Goal: Task Accomplishment & Management: Manage account settings

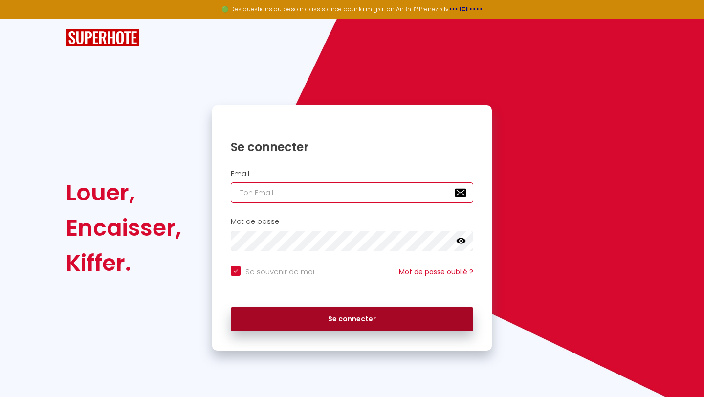
type input "[EMAIL_ADDRESS][DOMAIN_NAME]"
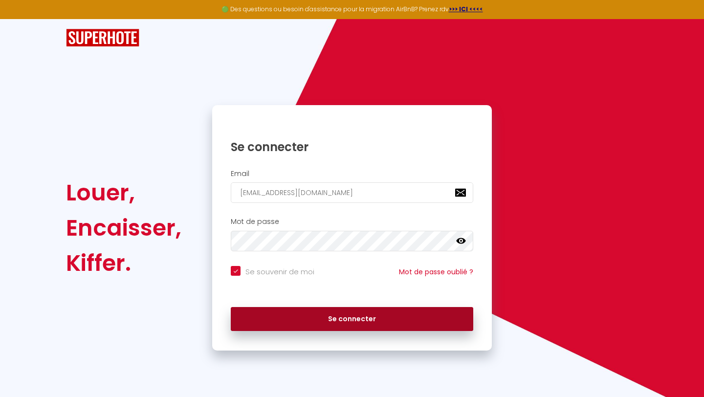
click at [311, 322] on button "Se connecter" at bounding box center [352, 319] width 243 height 24
checkbox input "true"
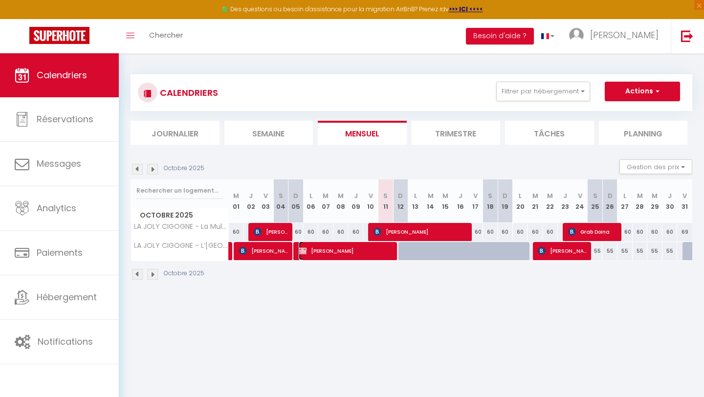
click at [299, 253] on img at bounding box center [303, 251] width 8 height 8
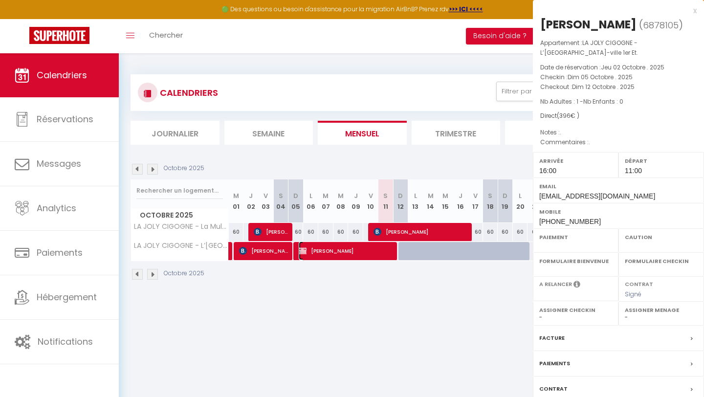
select select "OK"
select select "KO"
select select "1"
select select "0"
select select "1"
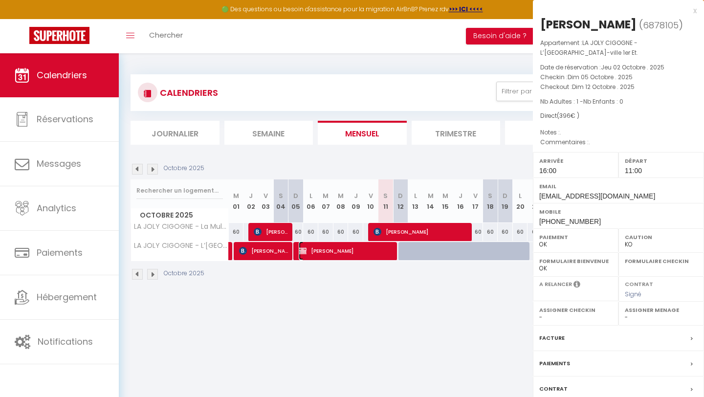
select select
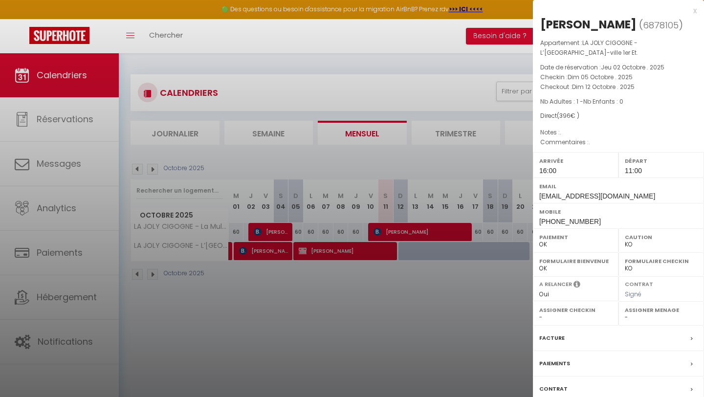
click at [452, 70] on div at bounding box center [352, 198] width 704 height 397
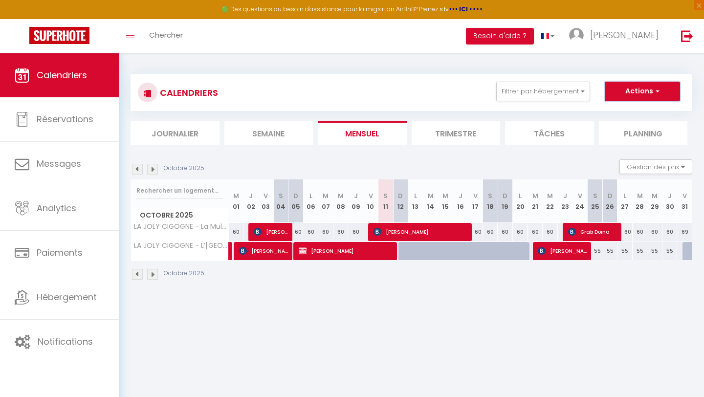
click at [668, 91] on button "Actions" at bounding box center [642, 92] width 75 height 20
click at [331, 259] on span "Suarez Miguel Rhenals" at bounding box center [347, 251] width 96 height 19
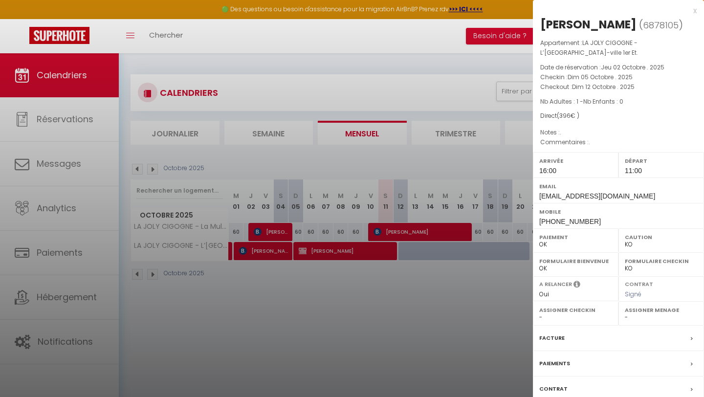
click at [557, 343] on label "Facture" at bounding box center [551, 338] width 25 height 10
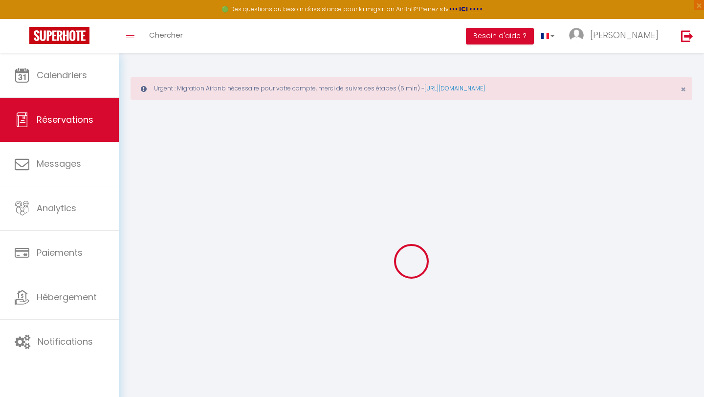
select select "cleaning"
select select
checkbox input "false"
type textarea "."
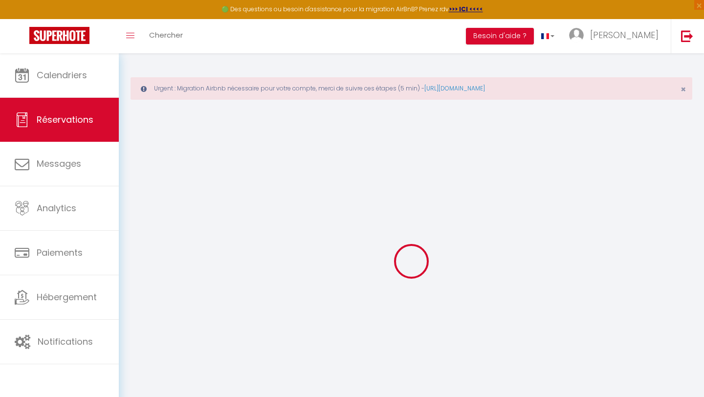
type textarea "."
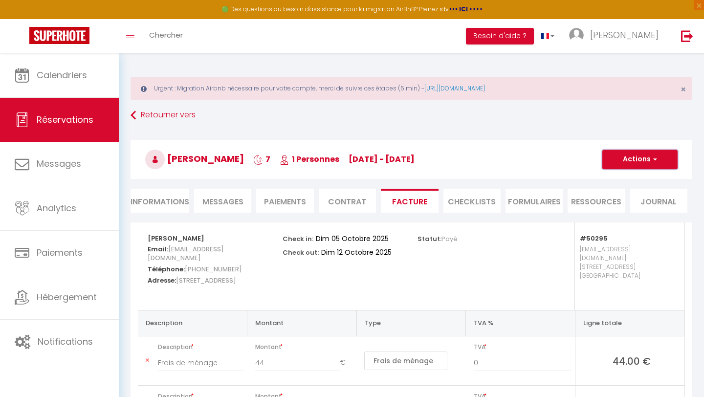
click at [635, 161] on button "Actions" at bounding box center [639, 160] width 75 height 20
click at [554, 246] on div "#50295 france.joly@icloud.com 19 Rue d'Ensisheim Mulhouse" at bounding box center [613, 267] width 135 height 88
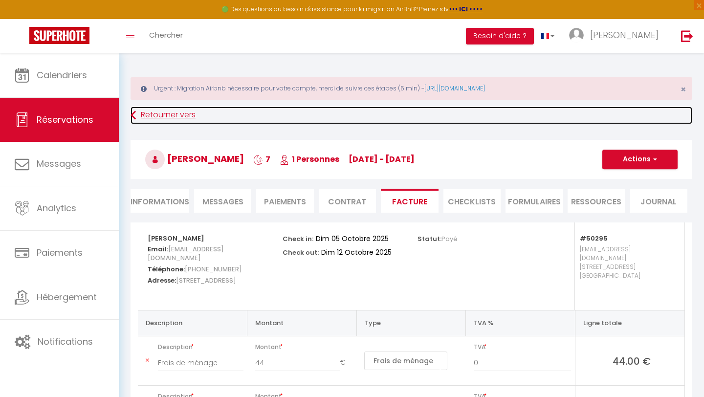
click at [144, 121] on link "Retourner vers" at bounding box center [412, 116] width 562 height 18
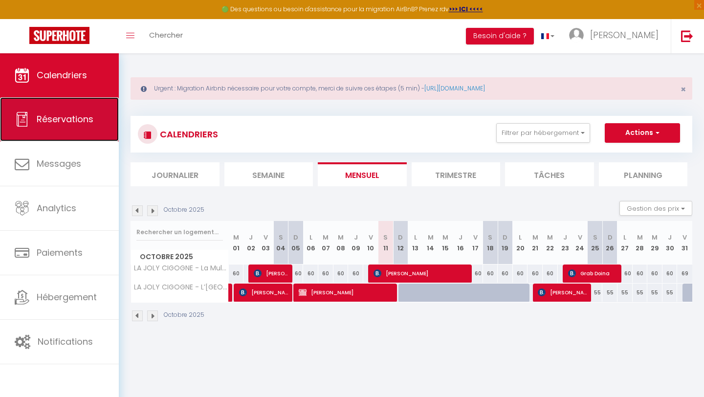
click at [84, 123] on span "Réservations" at bounding box center [65, 119] width 57 height 12
select select "not_cancelled"
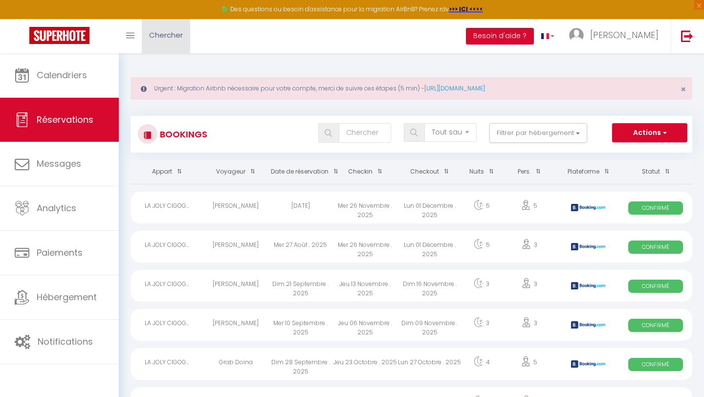
click at [172, 38] on span "Chercher" at bounding box center [166, 35] width 34 height 10
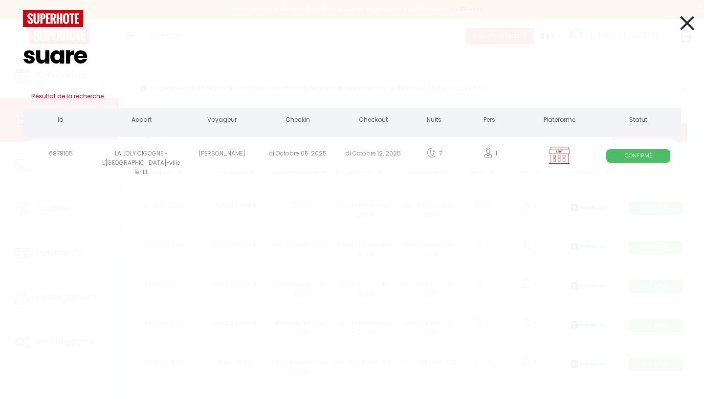
type input "suare"
click at [180, 159] on div "LA JOLY CIGOGNE - L’Alsacienne F2 Centre-ville 1er Et." at bounding box center [142, 155] width 86 height 32
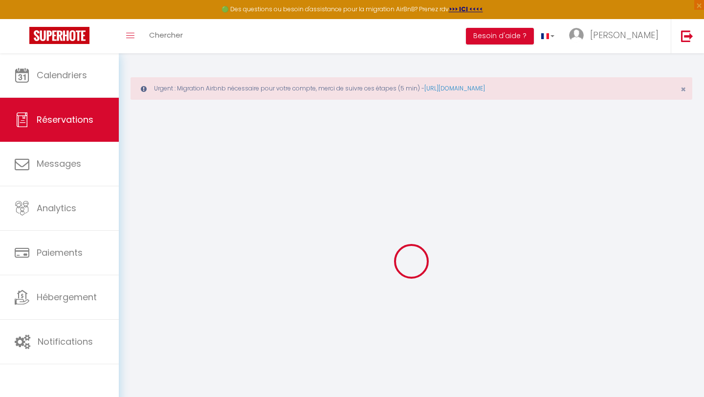
select select "not_cancelled"
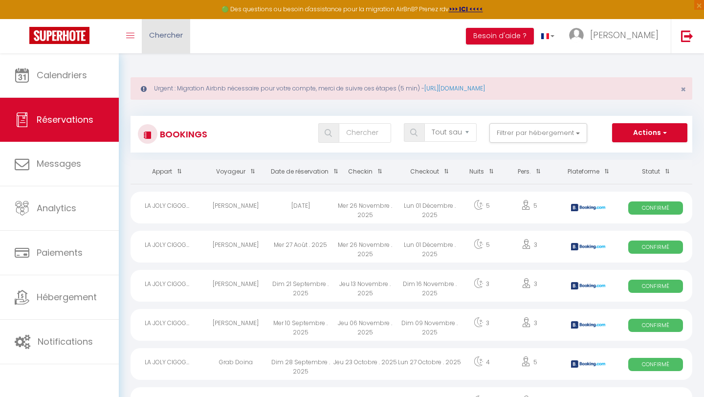
click at [161, 39] on span "Chercher" at bounding box center [166, 35] width 34 height 10
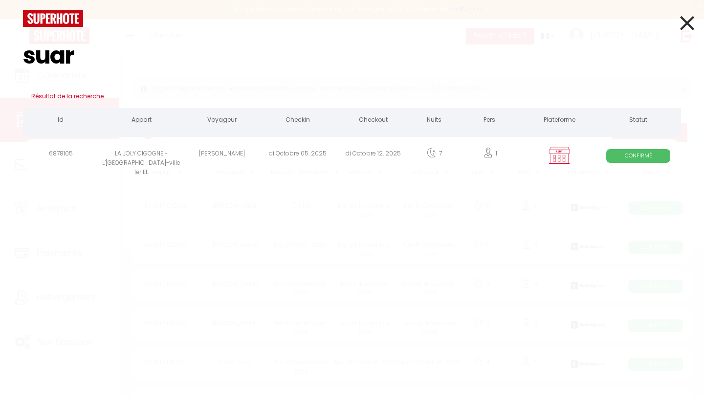
type input "suar"
click at [262, 158] on div "di Octobre 05. 2025" at bounding box center [298, 155] width 76 height 32
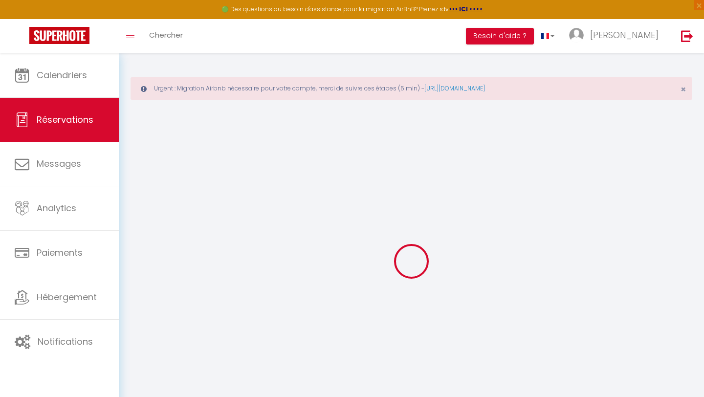
select select
checkbox input "false"
select select
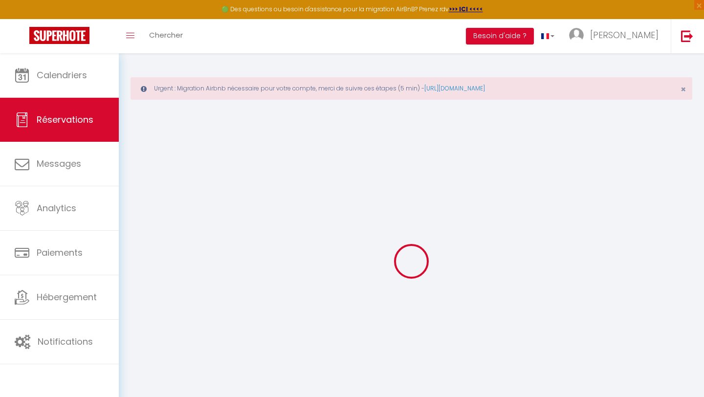
checkbox input "false"
type textarea "."
type input "44"
select select
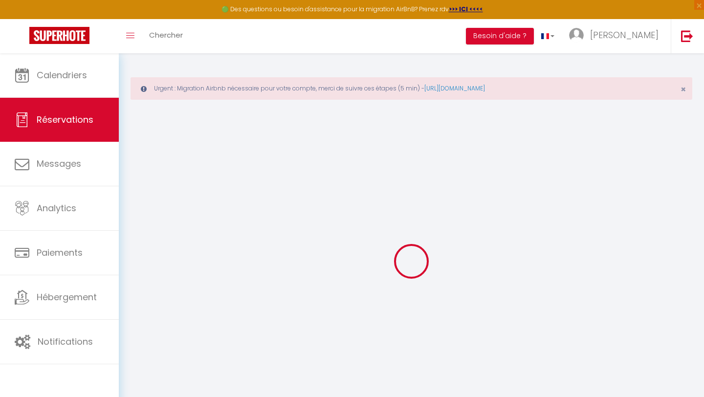
select select
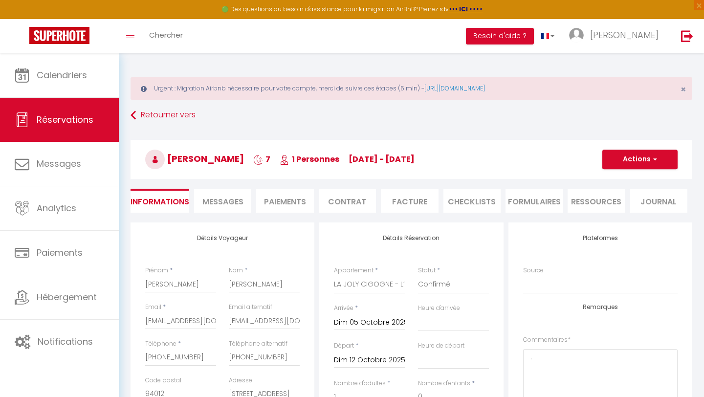
checkbox input "false"
select select "16:00"
select select "11:00"
click at [637, 167] on button "Actions" at bounding box center [639, 160] width 75 height 20
click at [622, 197] on link "Dupliquer" at bounding box center [630, 193] width 77 height 13
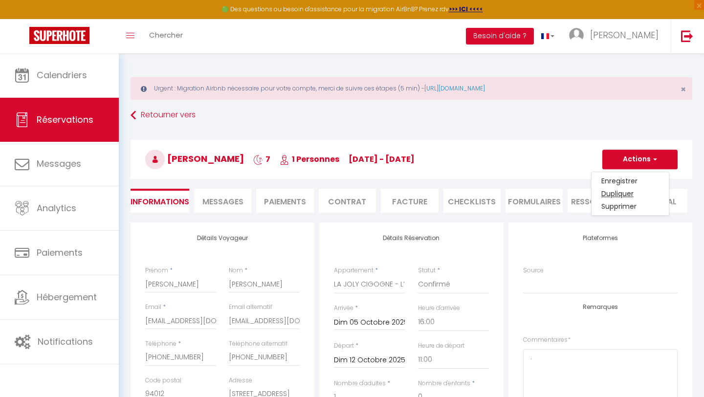
select select
checkbox input "false"
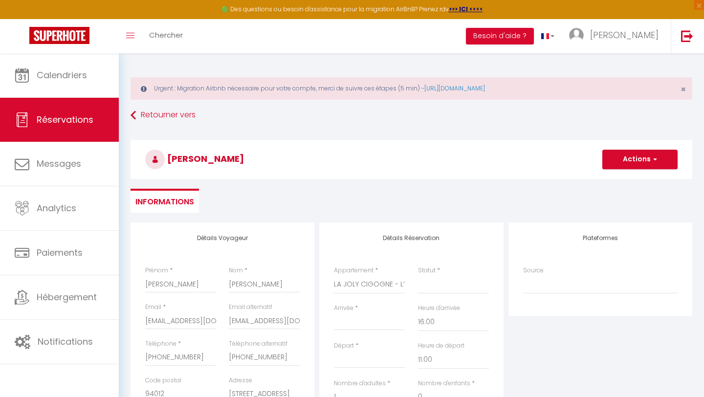
click at [660, 228] on div "Plateformes Source Direct Airbnb.com Booking.com Chalet montagne Expedia Gite d…" at bounding box center [601, 269] width 184 height 93
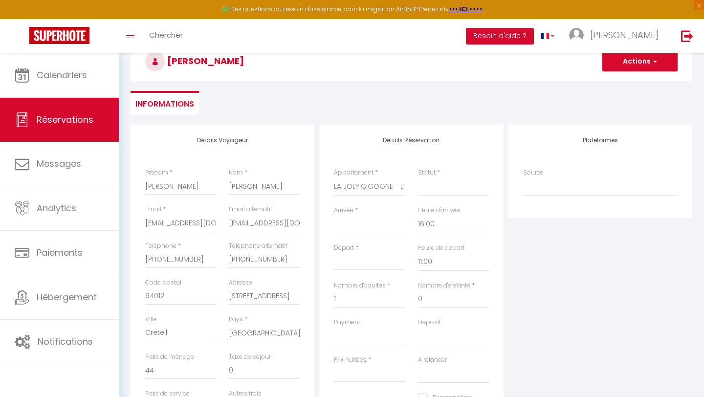
scroll to position [117, 0]
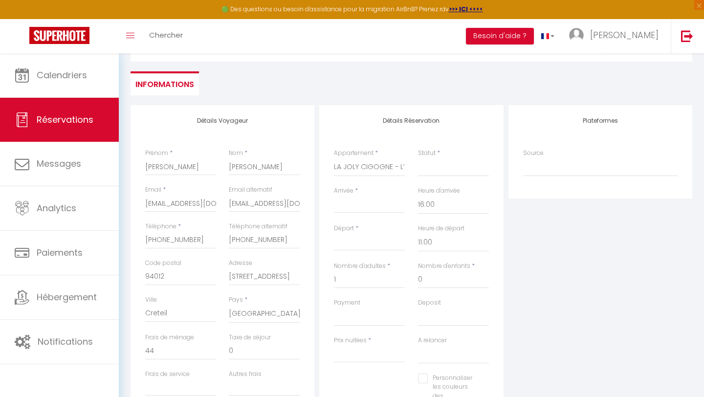
click at [346, 214] on div "Arrivée * < Oct 2025 > Dim Lun Mar Mer Jeu Ven Sam 1 2 3 4 5 6 7 8 9 10 11 12 1…" at bounding box center [370, 205] width 84 height 38
click at [338, 202] on input "Arrivée" at bounding box center [369, 205] width 71 height 13
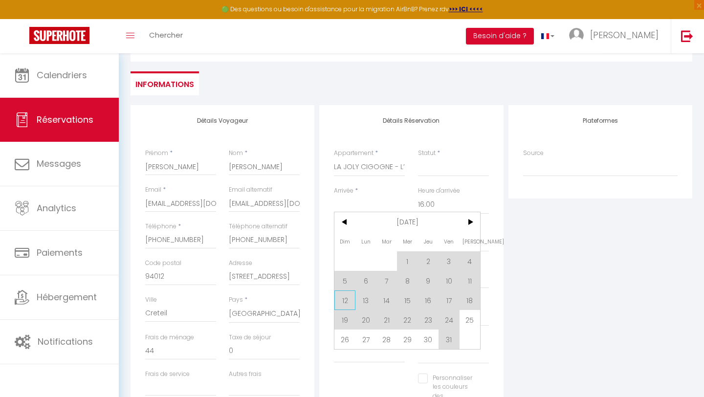
click at [348, 303] on span "12" at bounding box center [345, 300] width 21 height 20
select select
type input "Dim 12 Octobre 2025"
type input "Lun 13 Octobre 2025"
select select
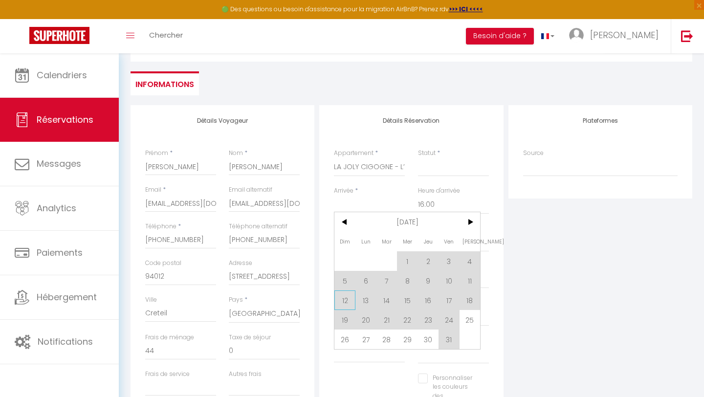
select select
checkbox input "false"
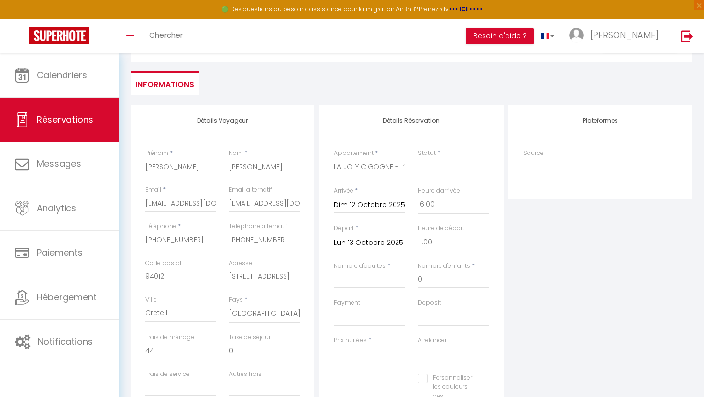
click at [351, 244] on input "Lun 13 Octobre 2025" at bounding box center [369, 243] width 71 height 13
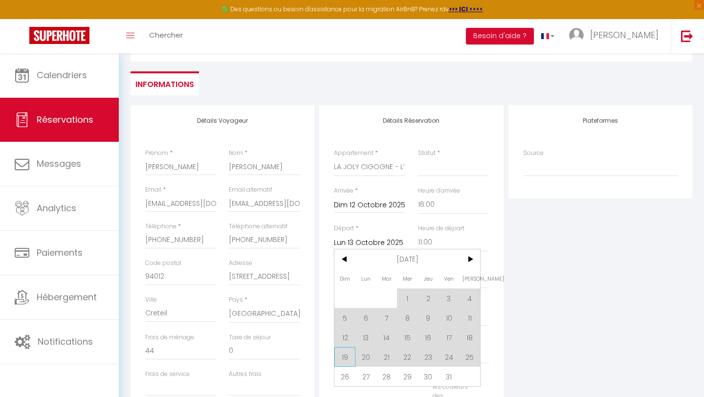
click at [349, 354] on span "19" at bounding box center [345, 357] width 21 height 20
select select
type input "Dim 19 Octobre 2025"
select select
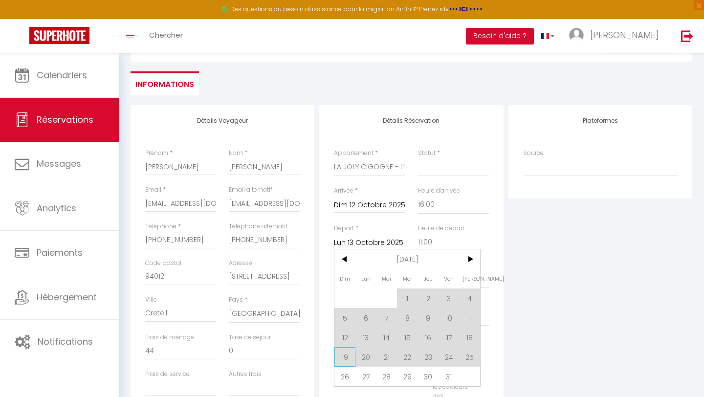
select select
checkbox input "false"
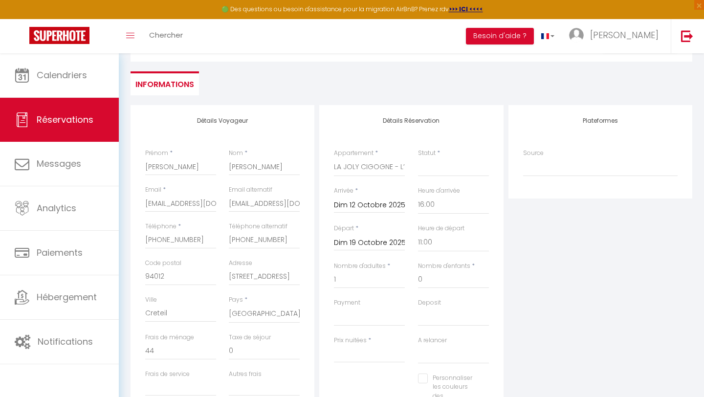
type input "0"
select select
type input "0"
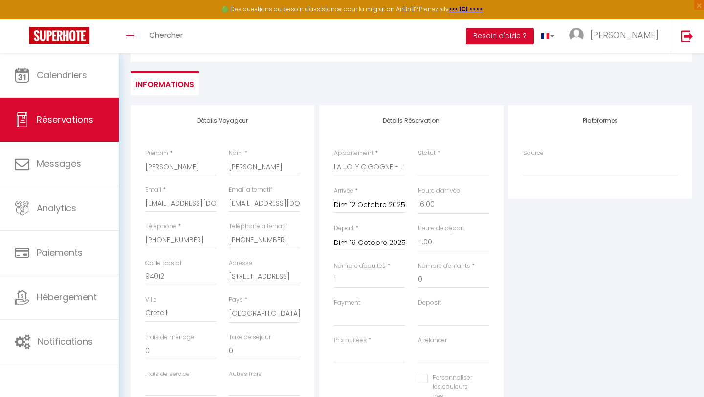
select select
checkbox input "false"
click at [359, 318] on select "OK KO" at bounding box center [369, 317] width 71 height 19
click at [542, 279] on div "Plateformes Source Direct Airbnb.com Booking.com Chalet montagne Expedia Gite d…" at bounding box center [600, 280] width 189 height 350
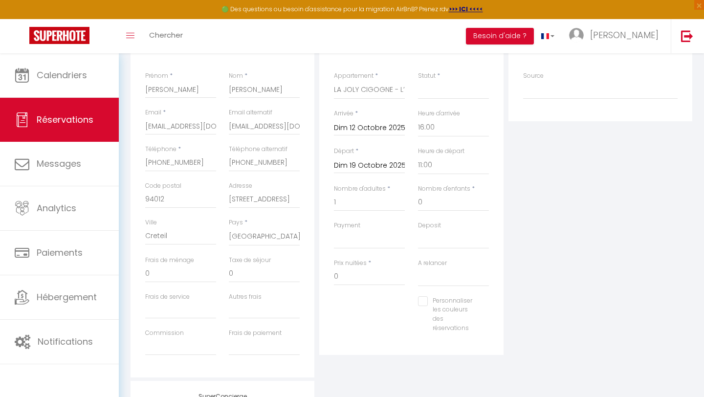
scroll to position [196, 0]
click at [340, 275] on input "0" at bounding box center [369, 276] width 71 height 18
click at [364, 236] on select "OK KO" at bounding box center [369, 238] width 71 height 19
click at [349, 279] on input "0" at bounding box center [369, 276] width 71 height 18
type input "0"
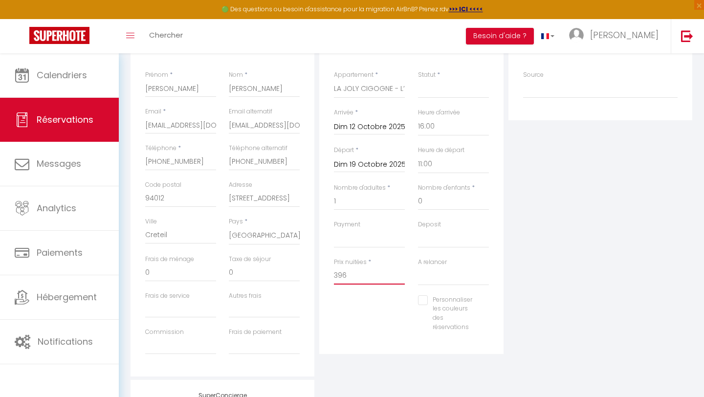
type input "396"
click at [531, 257] on div "Plateformes Source Direct Airbnb.com Booking.com Chalet montagne Expedia Gite d…" at bounding box center [600, 202] width 189 height 350
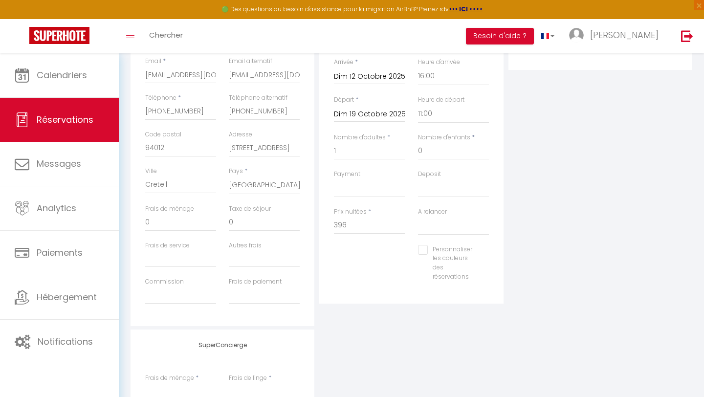
scroll to position [239, 0]
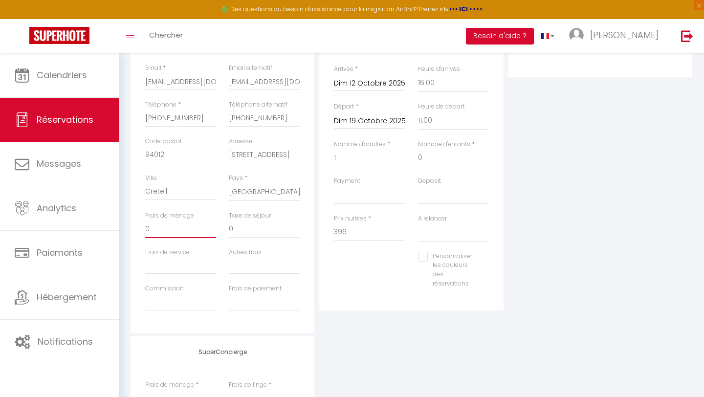
click at [178, 238] on input "0" at bounding box center [180, 230] width 71 height 18
select select
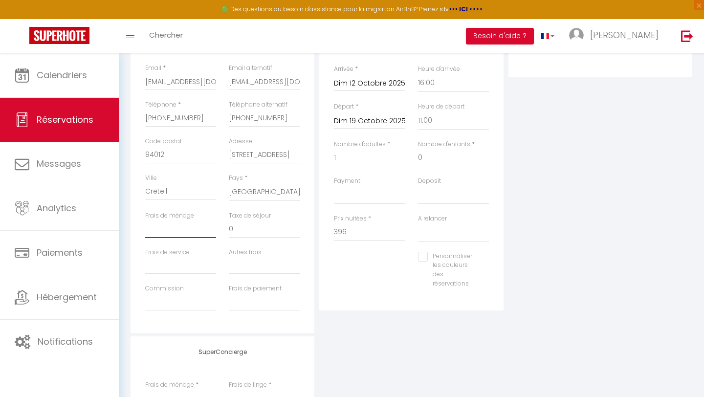
checkbox input "false"
type input "'"
select select
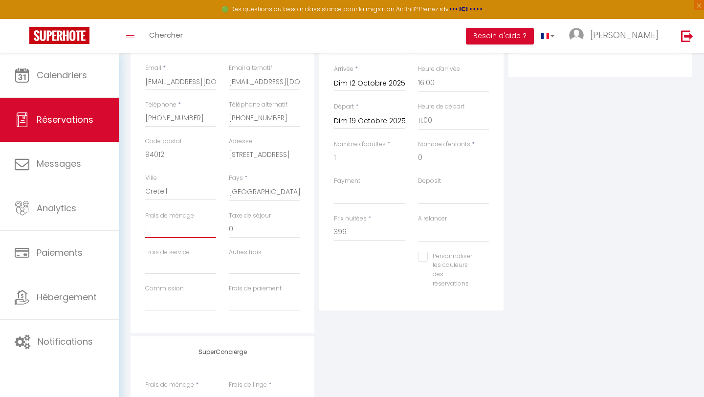
select select
checkbox input "false"
select select
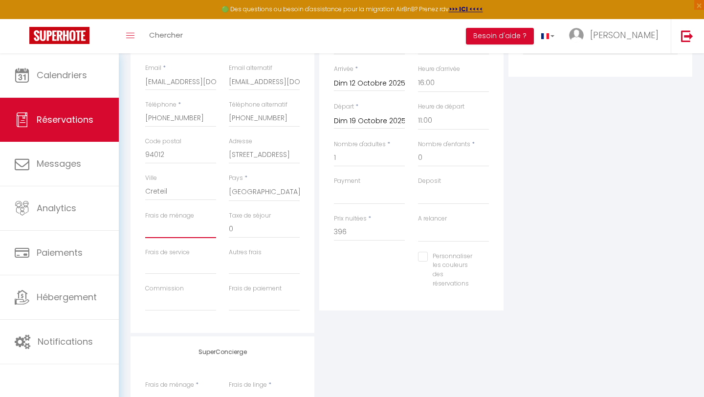
select select
checkbox input "false"
type input "4"
select select
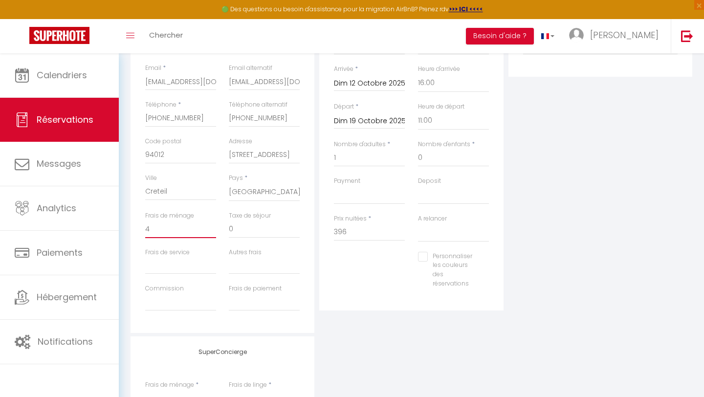
select select
checkbox input "false"
type input "44"
select select
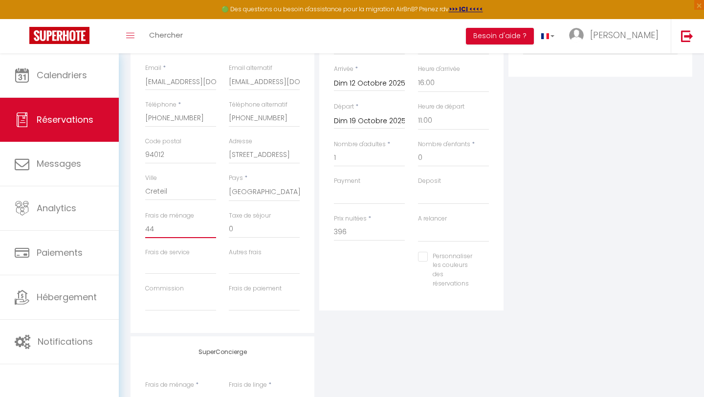
select select
checkbox input "false"
type input "44"
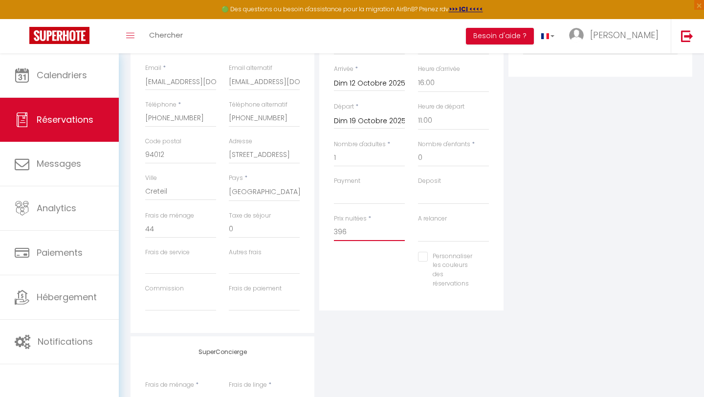
click at [349, 235] on input "396" at bounding box center [369, 232] width 71 height 18
type input "352"
type input "0"
select select
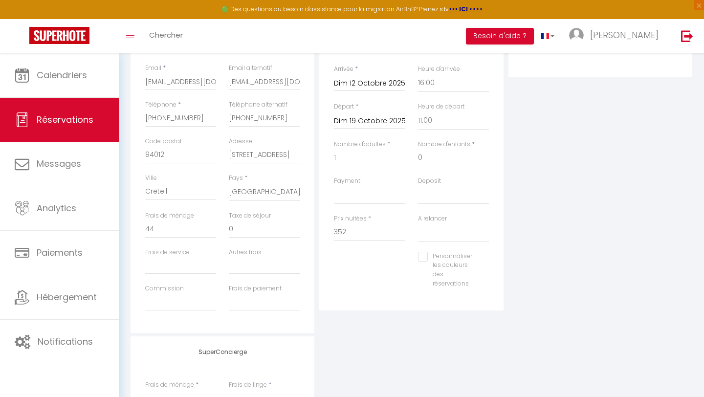
select select
checkbox input "false"
click at [541, 223] on div "Plateformes Source Direct Airbnb.com Booking.com Chalet montagne Expedia Gite d…" at bounding box center [600, 158] width 189 height 350
click at [542, 195] on div "Plateformes Source Direct Airbnb.com Booking.com Chalet montagne Expedia Gite d…" at bounding box center [600, 158] width 189 height 350
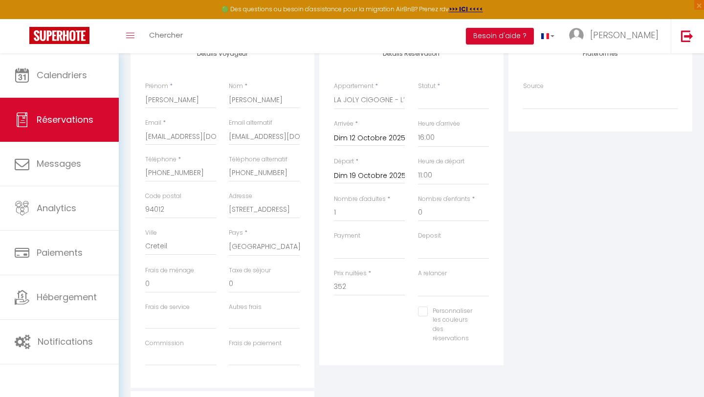
scroll to position [180, 0]
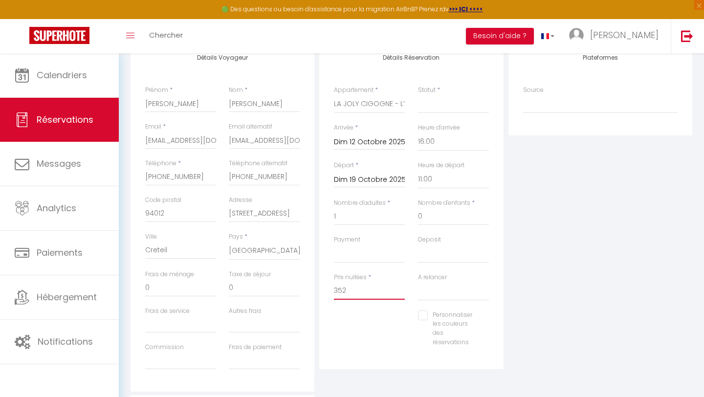
click at [354, 293] on input "352" at bounding box center [369, 291] width 71 height 18
type input "396"
click at [568, 176] on div "Plateformes Source Direct Airbnb.com Booking.com Chalet montagne Expedia Gite d…" at bounding box center [600, 217] width 189 height 350
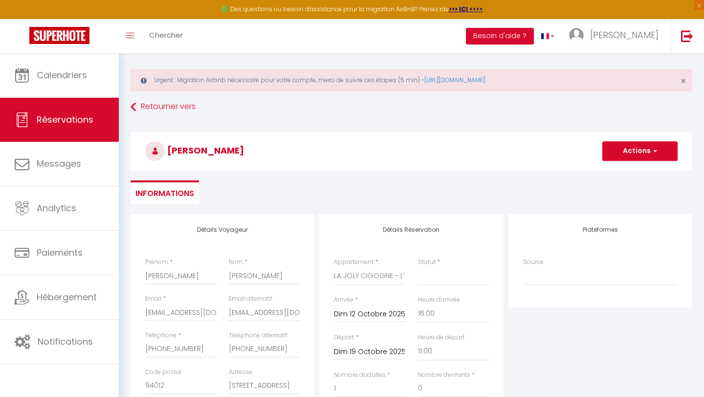
scroll to position [0, 0]
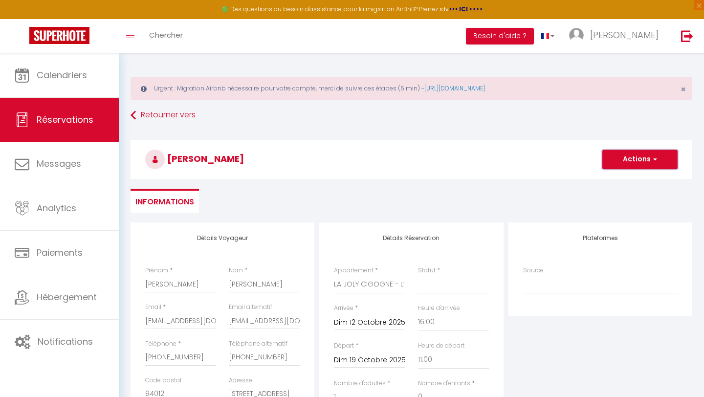
click at [642, 159] on button "Actions" at bounding box center [639, 160] width 75 height 20
click at [622, 180] on link "Enregistrer" at bounding box center [630, 181] width 77 height 13
select select
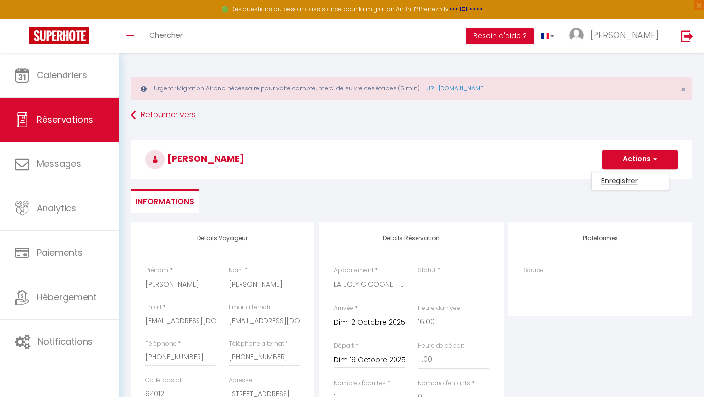
select select
checkbox input "false"
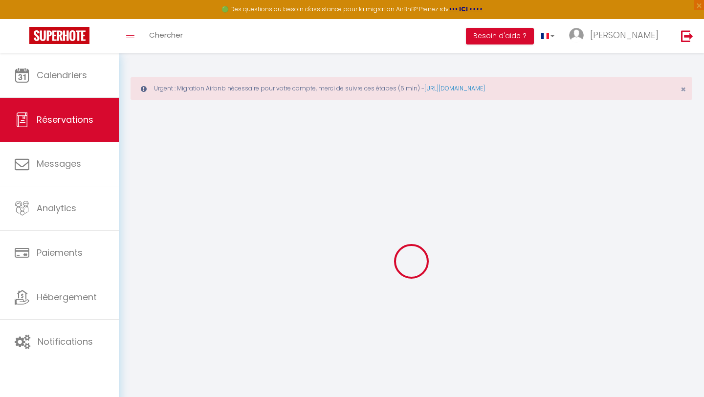
select select
checkbox input "false"
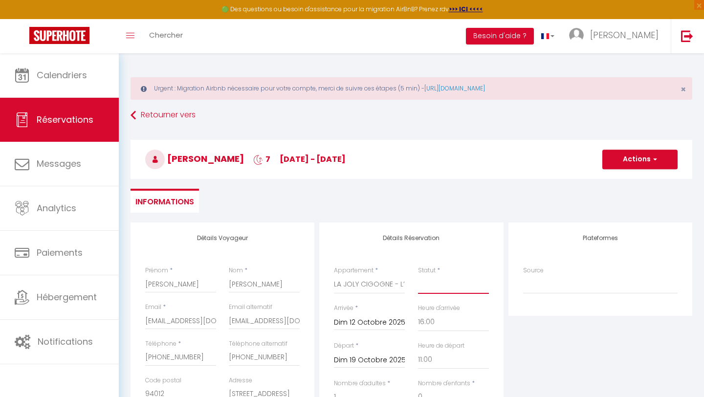
click at [426, 286] on select "Confirmé Non Confirmé Annulé Annulé par le voyageur No Show Request" at bounding box center [453, 284] width 71 height 19
select select "4"
select select
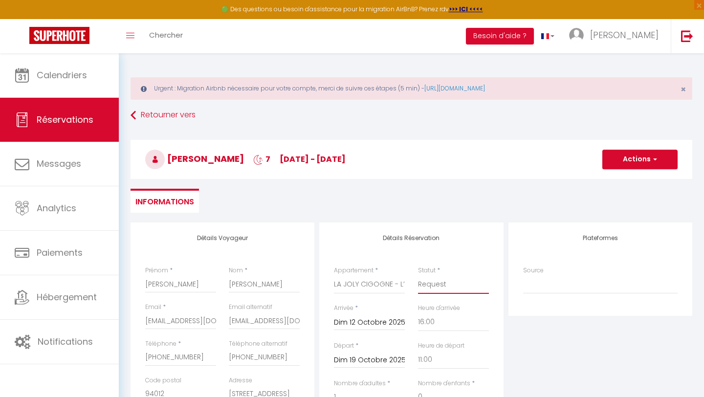
checkbox input "false"
click at [637, 162] on button "Actions" at bounding box center [639, 160] width 75 height 20
click at [625, 182] on link "Enregistrer" at bounding box center [630, 181] width 77 height 13
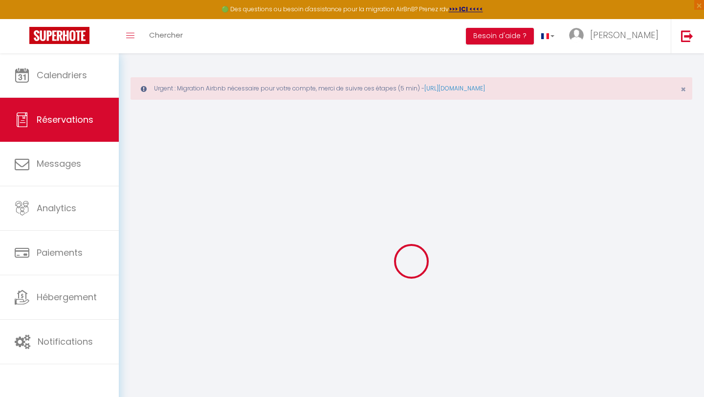
select select "not_cancelled"
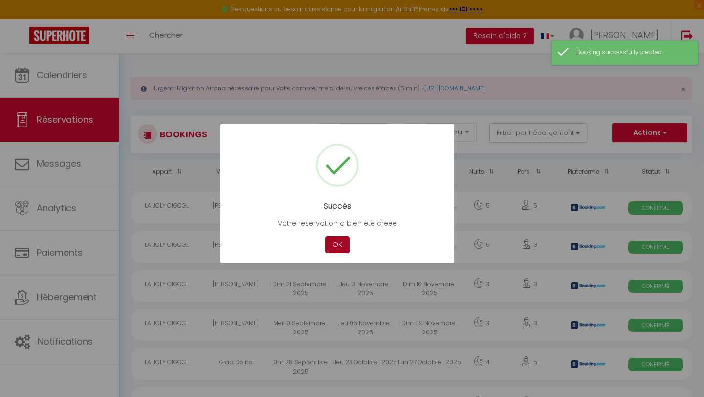
click at [338, 243] on button "OK" at bounding box center [337, 244] width 24 height 17
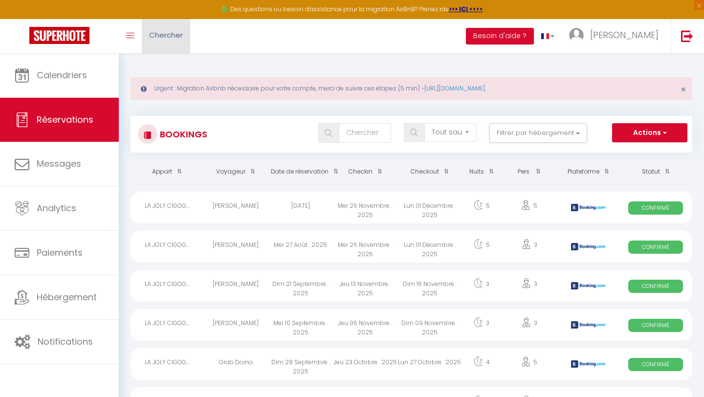
click at [188, 33] on link "Chercher" at bounding box center [166, 36] width 48 height 34
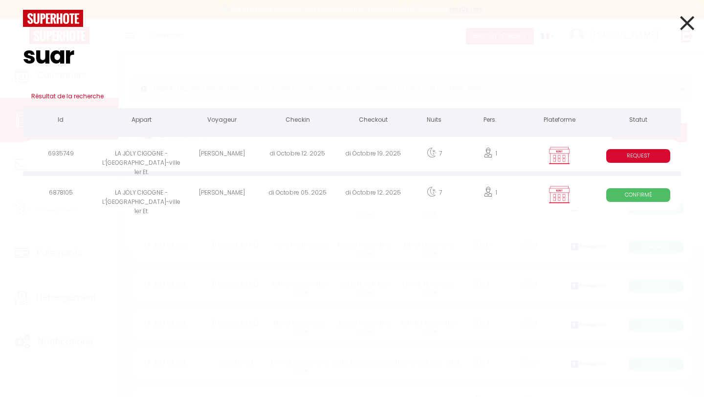
type input "suar"
click at [235, 158] on div "Suarez Miguel Rhenals" at bounding box center [222, 155] width 76 height 32
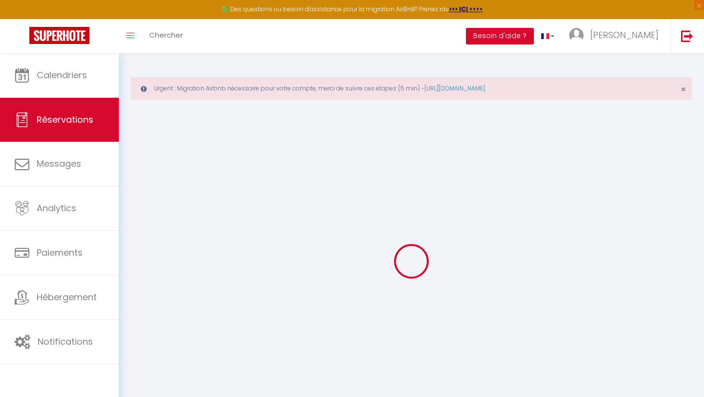
select select
checkbox input "false"
select select
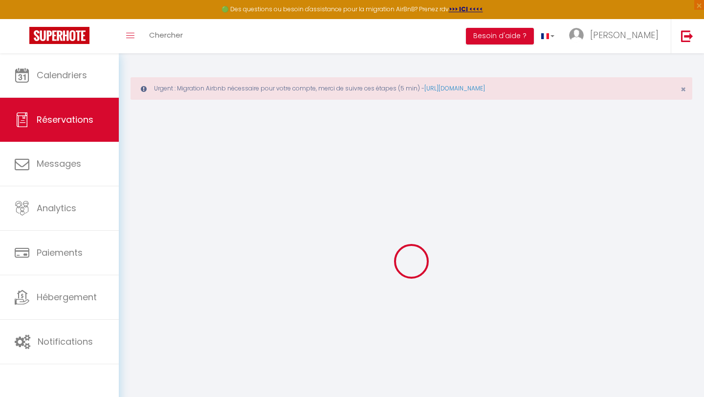
checkbox input "false"
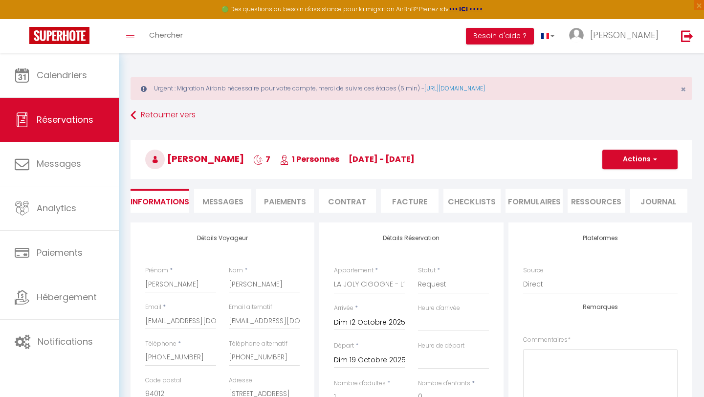
select select
checkbox input "false"
select select "16:00"
select select "11:00"
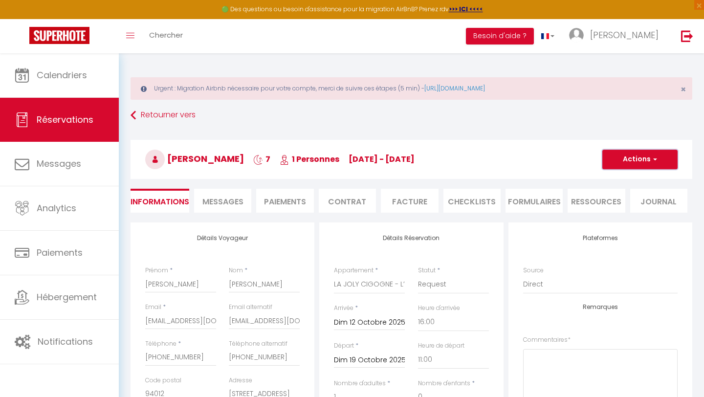
click at [648, 156] on button "Actions" at bounding box center [639, 160] width 75 height 20
click at [519, 141] on h3 "Suarez Miguel Rhenals 7 1 Personnes di 12 Oct - di 19 Oct" at bounding box center [412, 159] width 562 height 39
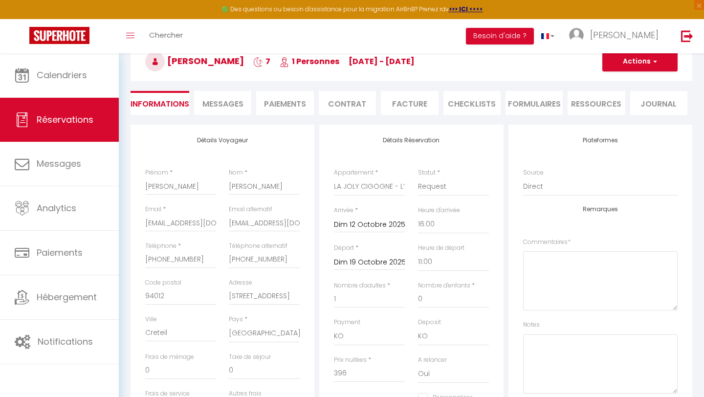
scroll to position [96, 0]
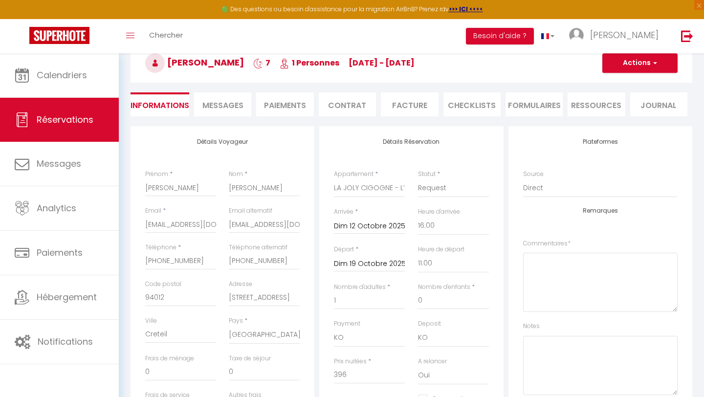
click at [360, 101] on li "Contrat" at bounding box center [347, 104] width 57 height 24
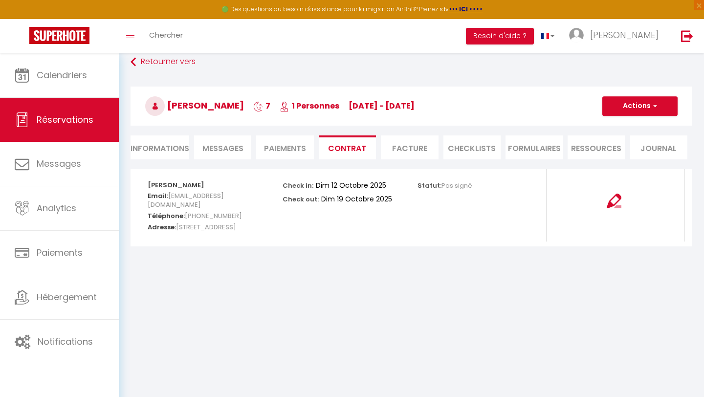
scroll to position [53, 0]
click at [619, 200] on img at bounding box center [614, 201] width 15 height 15
click at [615, 201] on img at bounding box center [614, 201] width 15 height 15
click at [643, 112] on button "Actions" at bounding box center [639, 106] width 75 height 20
click at [638, 142] on link "Envoyer le contrat" at bounding box center [633, 140] width 82 height 13
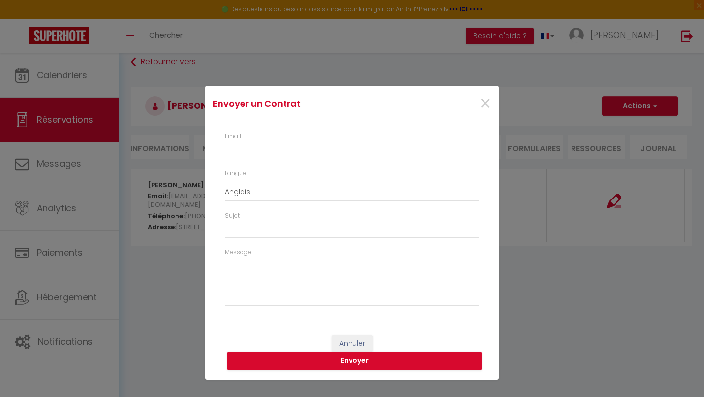
type input "wilgenr25@gmail.com"
select select "fr"
type input "Votre contrat 6935749 - LA JOLY CIGOGNE - L’Alsacienne F2 Centre-ville 1er Et."
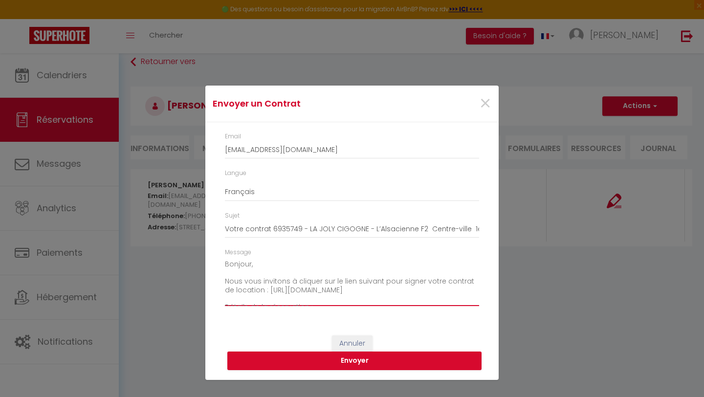
click at [355, 261] on textarea "Bonjour, Nous vous invitons à cliquer sur le lien suivant pour signer votre con…" at bounding box center [352, 281] width 254 height 49
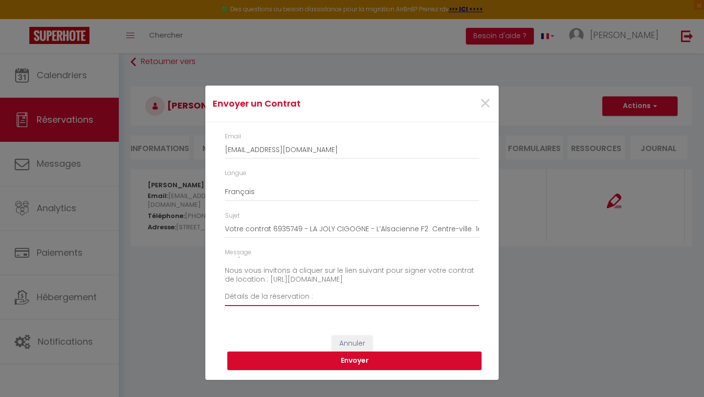
scroll to position [2, 0]
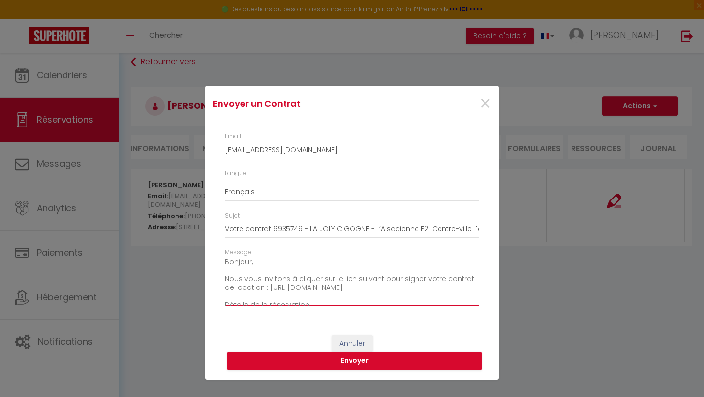
click at [287, 260] on textarea "Bonjour, Nous vous invitons à cliquer sur le lien suivant pour signer votre con…" at bounding box center [352, 281] width 254 height 49
type textarea "Bonjour Samuel, Nous vous invitons à cliquer sur le lien suivant pour signer vo…"
click at [303, 366] on button "Envoyer" at bounding box center [354, 361] width 254 height 19
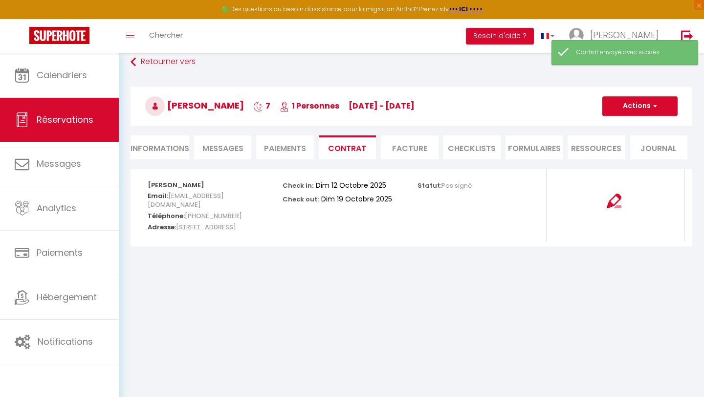
click at [391, 144] on li "Facture" at bounding box center [409, 147] width 57 height 24
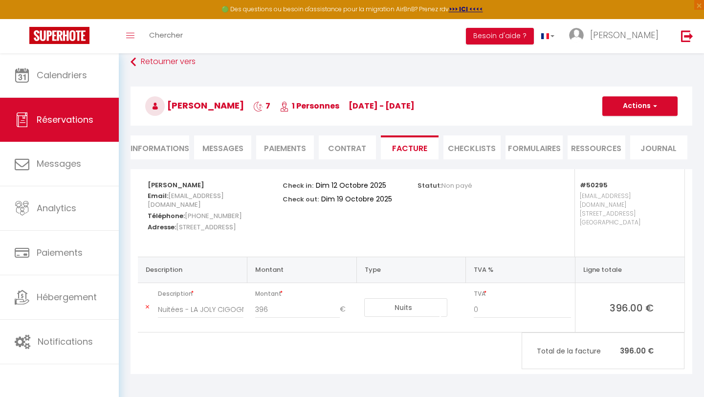
click at [300, 151] on li "Paiements" at bounding box center [284, 147] width 57 height 24
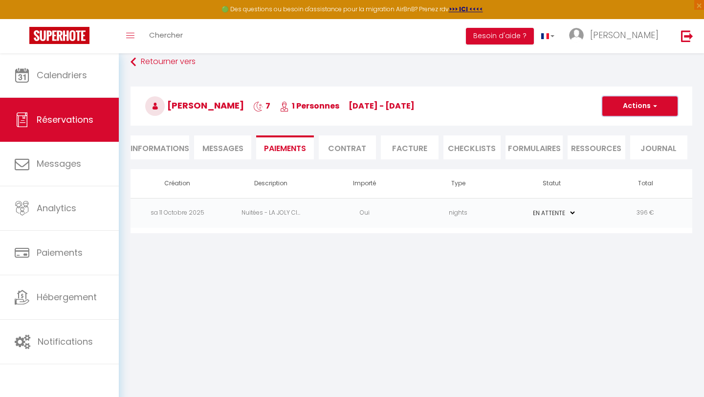
click at [662, 102] on button "Actions" at bounding box center [639, 106] width 75 height 20
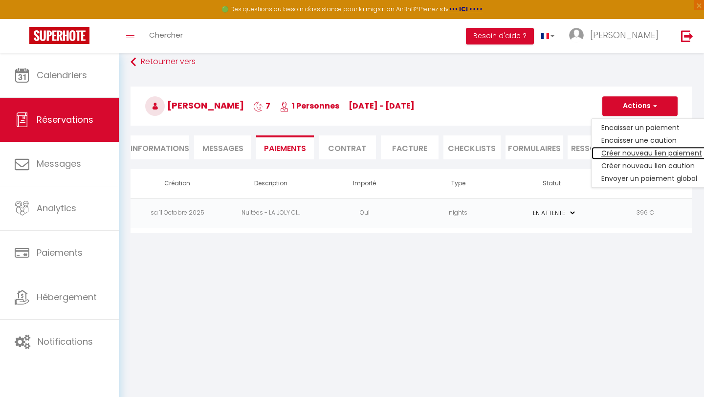
click at [637, 156] on link "Créer nouveau lien paiement" at bounding box center [652, 153] width 120 height 13
select select "nights"
type input "wilgenr25@gmail.com"
select select "9574"
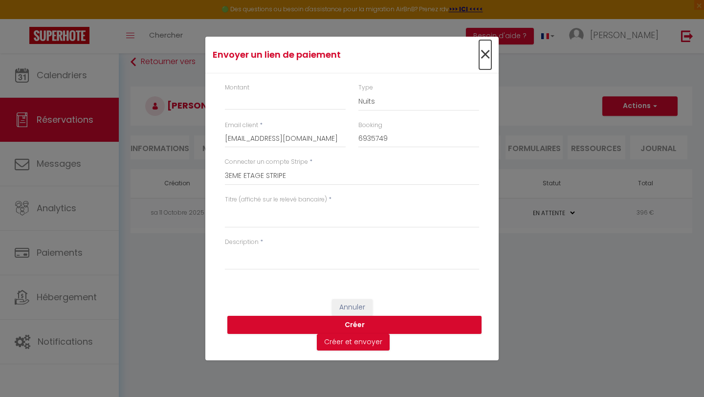
click at [484, 58] on span "×" at bounding box center [485, 54] width 12 height 29
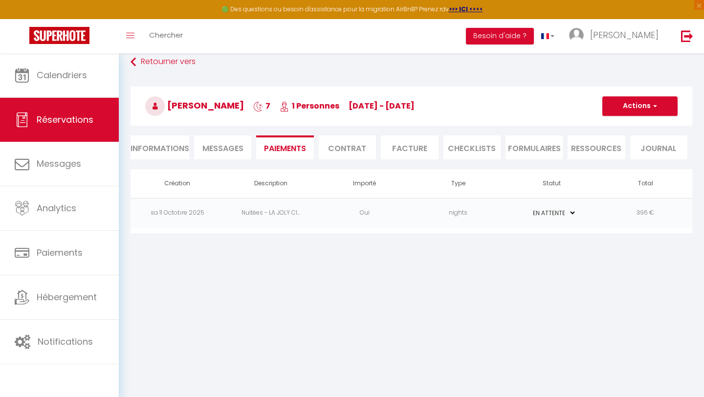
click at [646, 210] on td "396 €" at bounding box center [646, 213] width 94 height 30
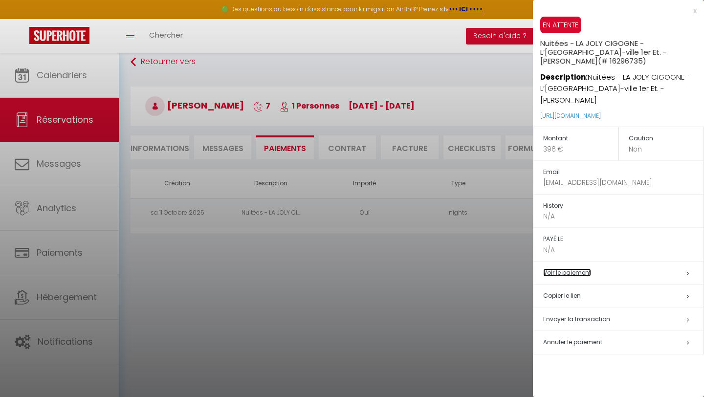
click at [573, 273] on link "Voir le paiement" at bounding box center [567, 272] width 48 height 8
click at [586, 319] on span "Envoyer la transaction" at bounding box center [576, 319] width 67 height 8
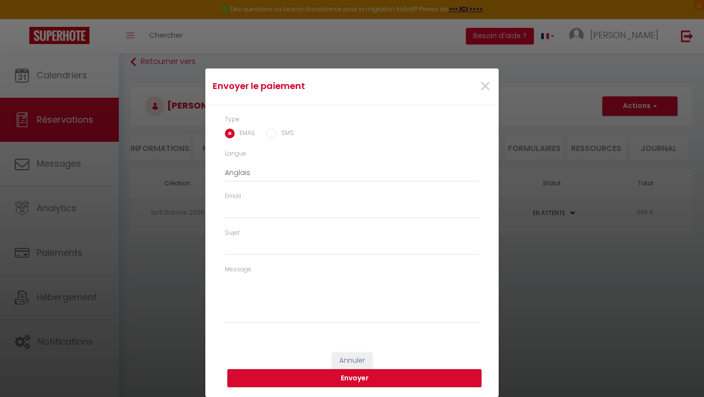
select select "fr"
type input "wilgenr25@gmail.com"
type input "Demande de paiement"
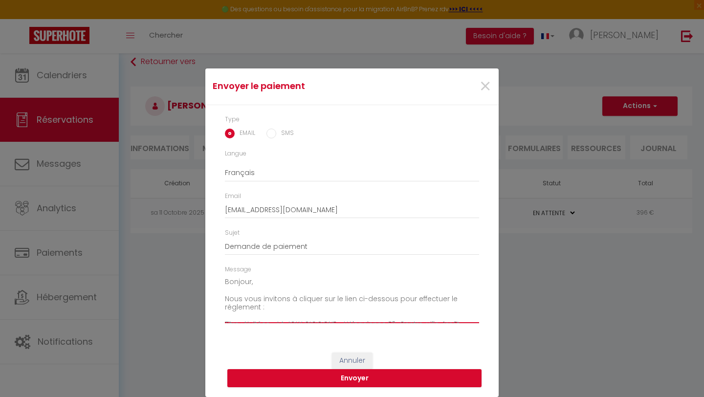
click at [270, 279] on textarea "Bonjour, Nous vous invitons à cliquer sur le lien ci-dessous pour effectuer le …" at bounding box center [352, 298] width 254 height 49
click at [271, 302] on textarea "Bonjour Samuel, Nous vous invitons à cliquer sur le lien ci-dessous pour effect…" at bounding box center [352, 298] width 254 height 49
type textarea "Bonjour Samuel, Nous vous invitons à cliquer sur le lien ci-dessous pour effect…"
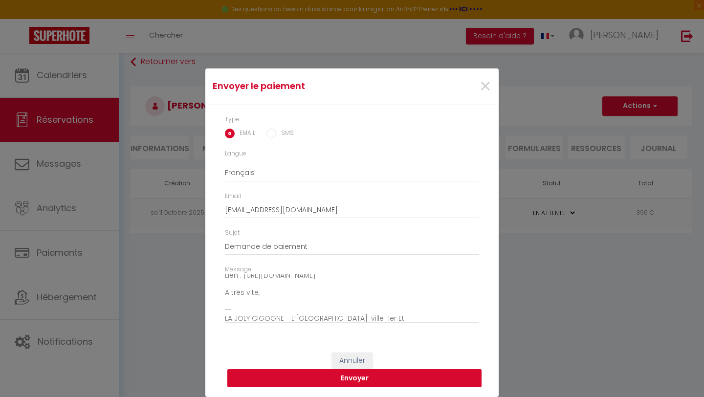
click at [360, 380] on button "Envoyer" at bounding box center [354, 378] width 254 height 19
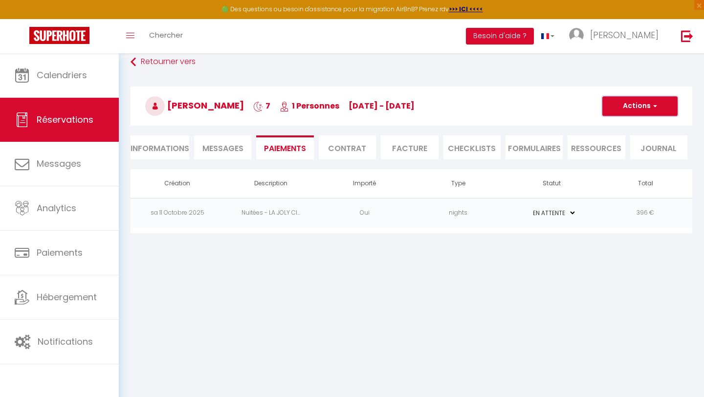
click at [658, 110] on button "Actions" at bounding box center [639, 106] width 75 height 20
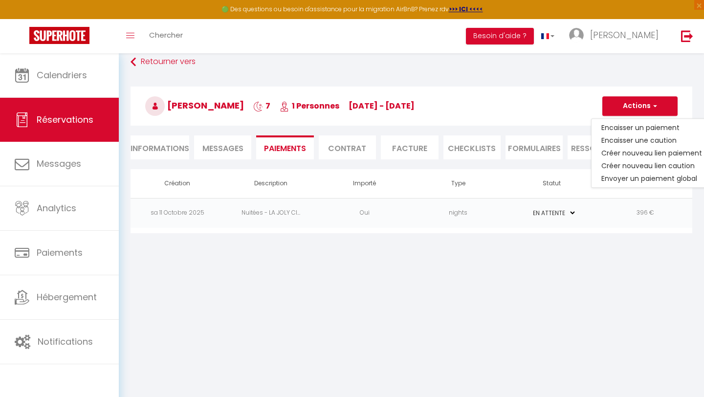
click at [592, 216] on td "PAYÉ EN ATTENTE" at bounding box center [552, 213] width 94 height 30
click at [305, 210] on td "Nuitées - LA JOLY CI..." at bounding box center [271, 213] width 94 height 30
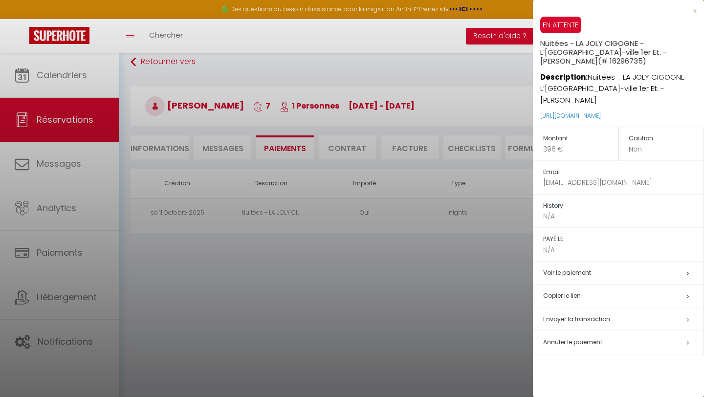
click at [344, 155] on div at bounding box center [352, 198] width 704 height 397
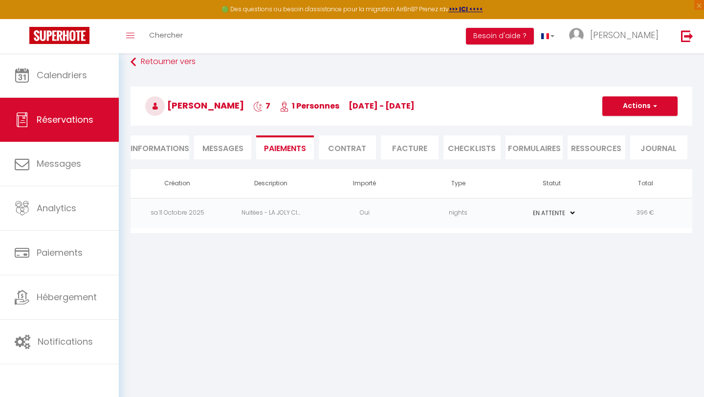
click at [344, 155] on li "Contrat" at bounding box center [347, 147] width 57 height 24
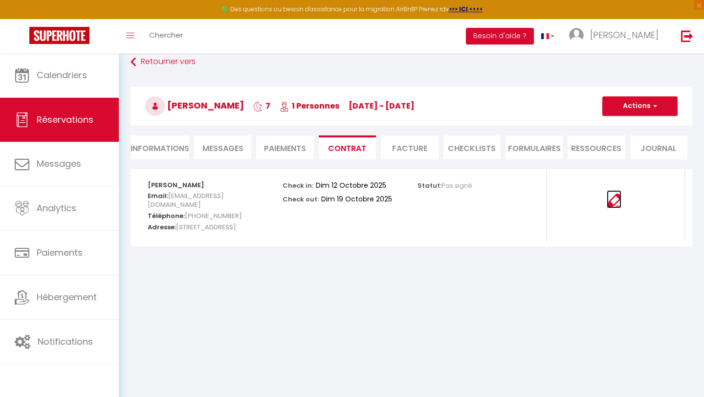
click at [615, 200] on img at bounding box center [614, 201] width 15 height 15
click at [634, 109] on button "Actions" at bounding box center [639, 106] width 75 height 20
click at [157, 145] on li "Informations" at bounding box center [160, 147] width 59 height 24
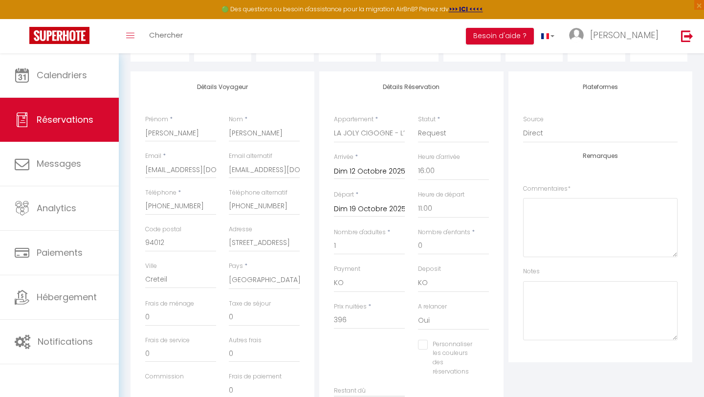
scroll to position [132, 0]
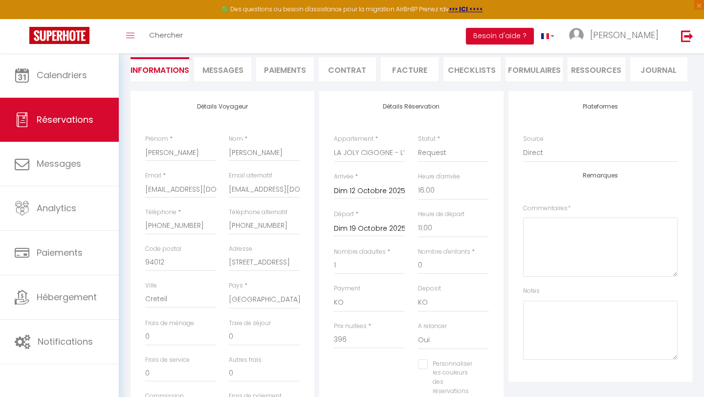
click at [223, 67] on span "Messages" at bounding box center [222, 70] width 41 height 11
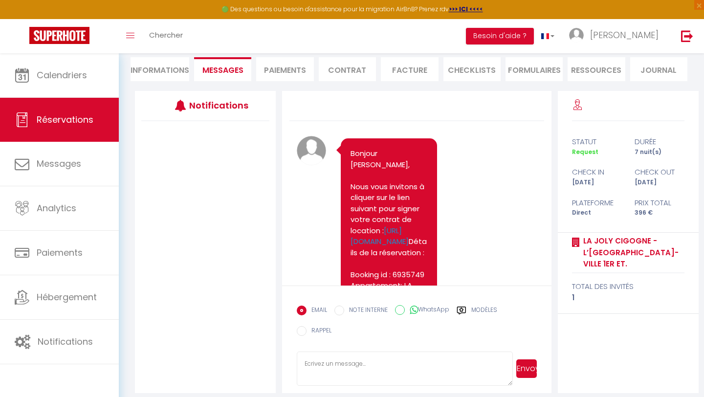
click at [281, 74] on li "Paiements" at bounding box center [284, 69] width 57 height 24
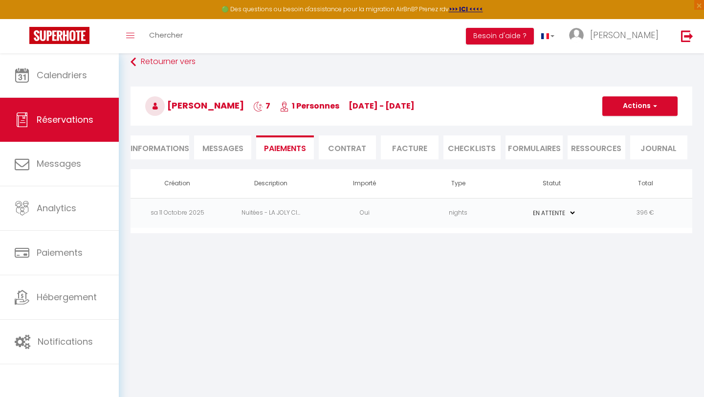
scroll to position [53, 0]
click at [348, 155] on li "Contrat" at bounding box center [347, 147] width 57 height 24
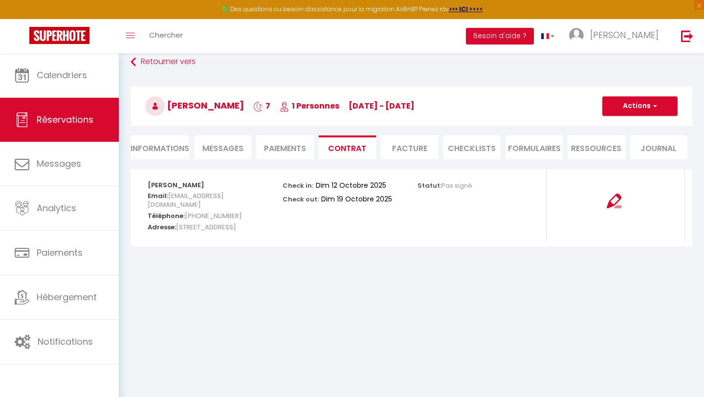
click at [293, 202] on p "Check out:" at bounding box center [301, 198] width 36 height 11
click at [161, 151] on li "Informations" at bounding box center [160, 147] width 59 height 24
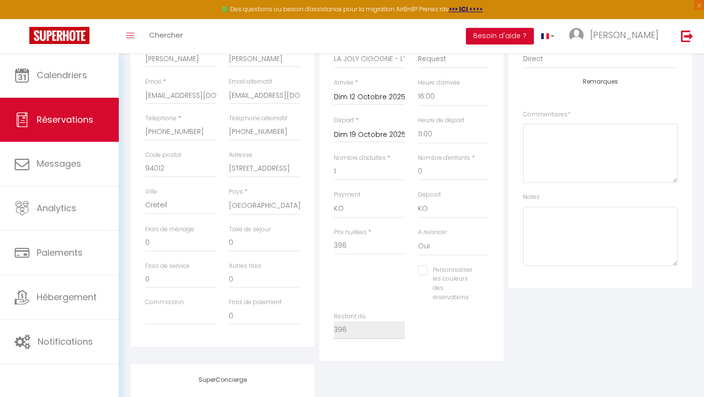
scroll to position [229, 0]
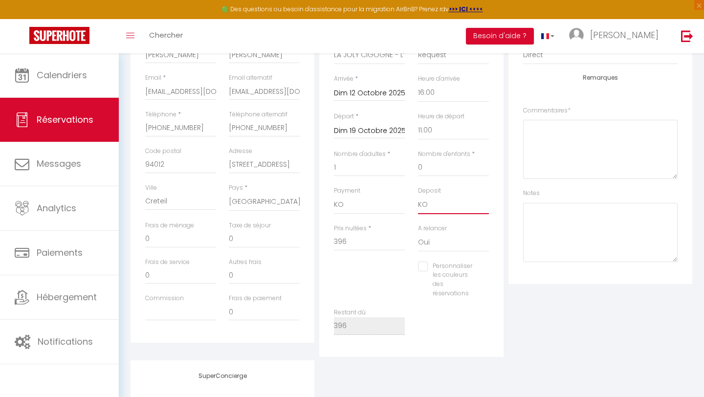
click at [430, 205] on select "OK KO" at bounding box center [453, 205] width 71 height 19
click at [426, 244] on select "Oui Non" at bounding box center [453, 242] width 71 height 19
click at [639, 211] on textarea at bounding box center [600, 232] width 155 height 59
checkbox input "false"
click at [691, 143] on div "Plateformes Source Direct Airbnb.com Booking.com Chalet montagne Expedia Gite d…" at bounding box center [601, 138] width 184 height 291
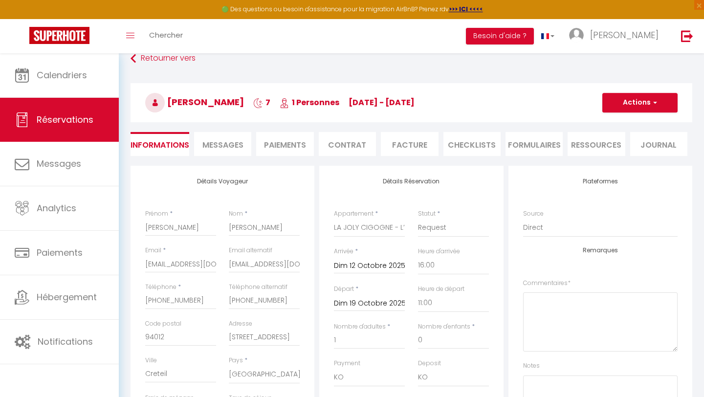
scroll to position [34, 0]
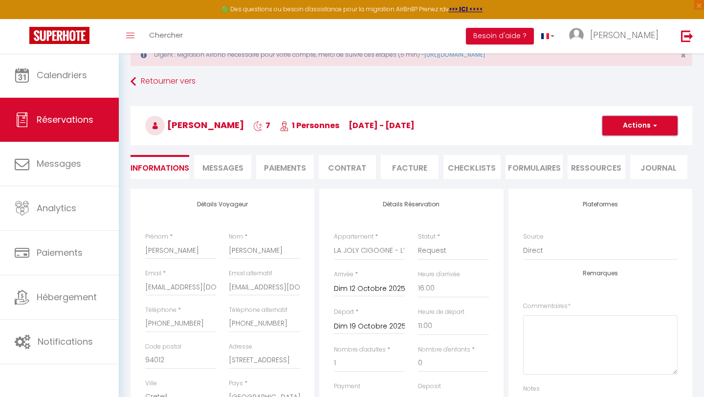
click at [653, 125] on span "button" at bounding box center [654, 125] width 6 height 9
click at [229, 165] on span "Messages" at bounding box center [222, 167] width 41 height 11
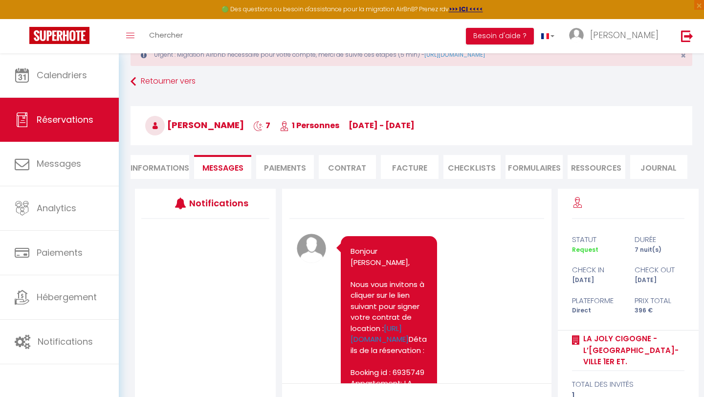
click at [288, 174] on li "Paiements" at bounding box center [284, 167] width 57 height 24
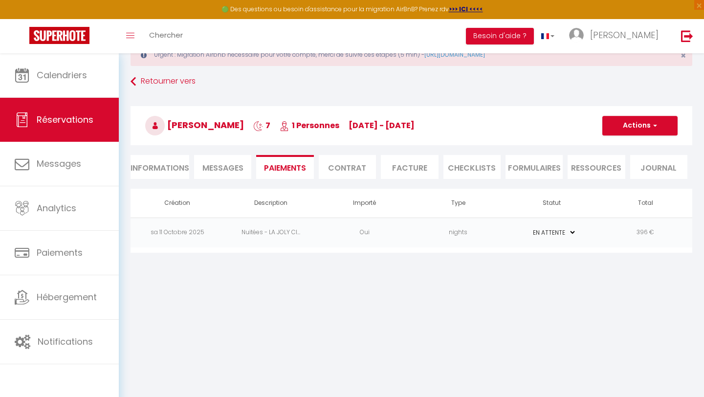
click at [352, 171] on li "Contrat" at bounding box center [347, 167] width 57 height 24
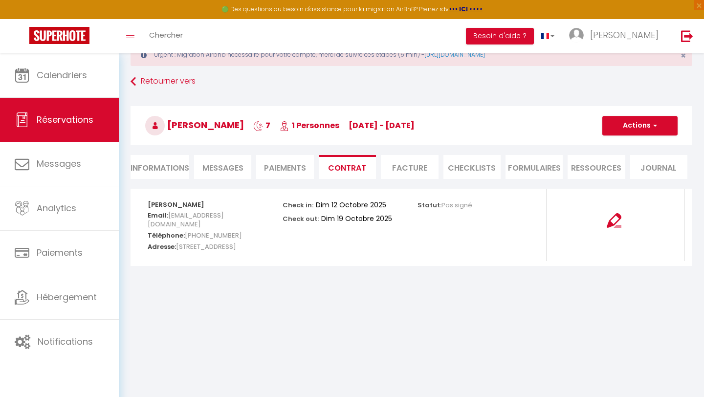
click at [412, 170] on li "Facture" at bounding box center [409, 167] width 57 height 24
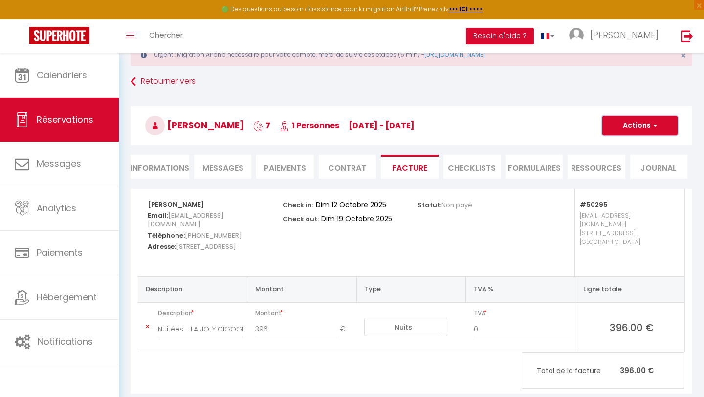
click at [648, 128] on button "Actions" at bounding box center [639, 126] width 75 height 20
click at [464, 175] on li "CHECKLISTS" at bounding box center [472, 167] width 57 height 24
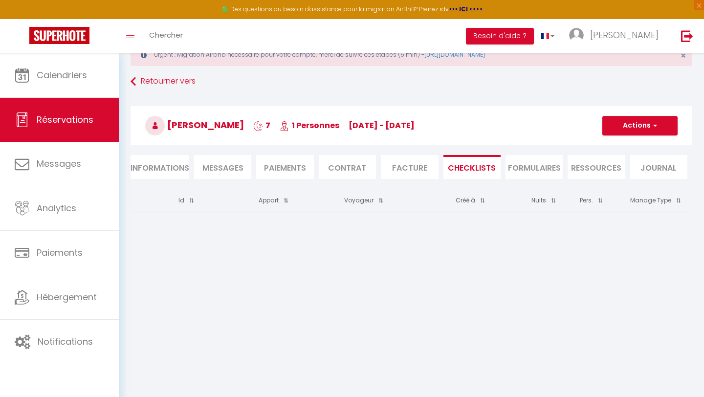
click at [545, 170] on li "FORMULAIRES" at bounding box center [534, 167] width 57 height 24
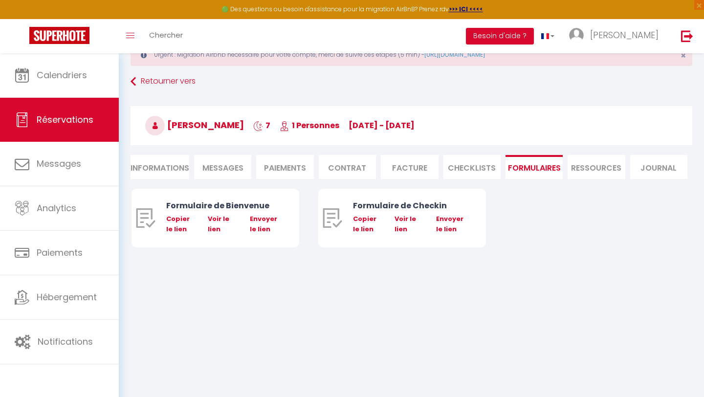
click at [589, 172] on li "Ressources" at bounding box center [596, 167] width 57 height 24
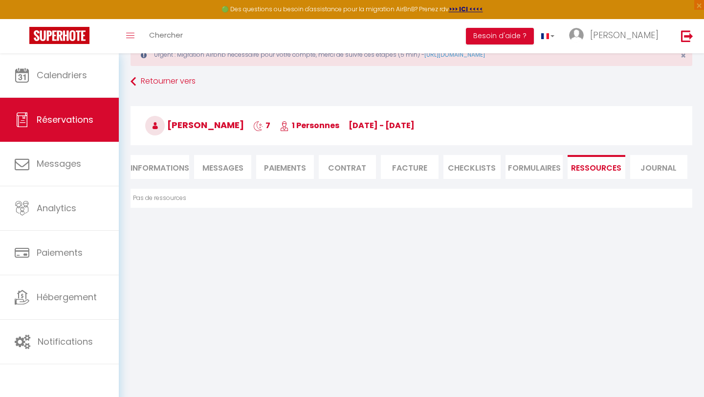
click at [660, 167] on li "Journal" at bounding box center [658, 167] width 57 height 24
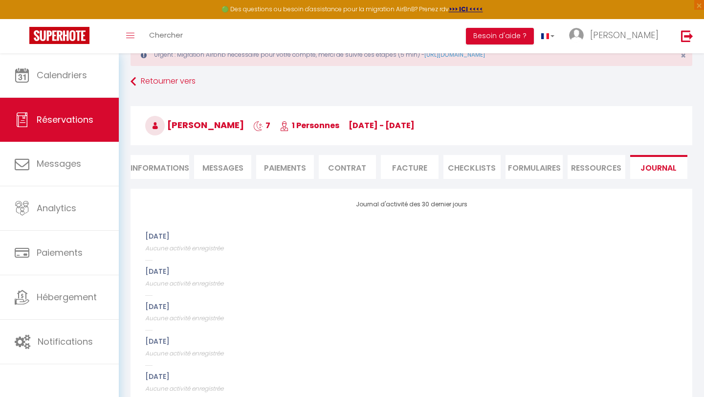
click at [280, 177] on li "Paiements" at bounding box center [284, 167] width 57 height 24
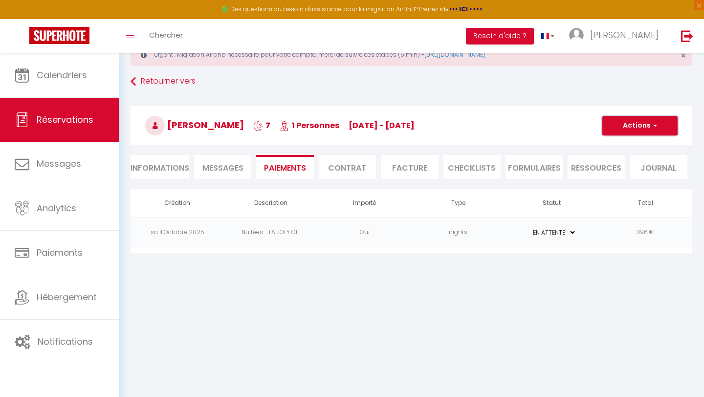
click at [655, 123] on span "button" at bounding box center [654, 125] width 6 height 9
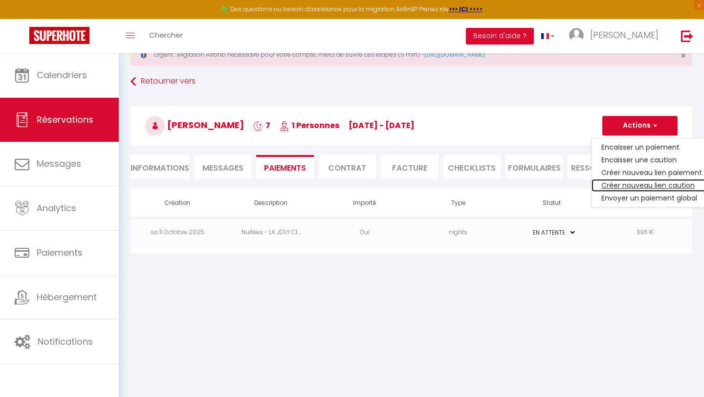
click at [647, 186] on link "Créer nouveau lien caution" at bounding box center [652, 185] width 120 height 13
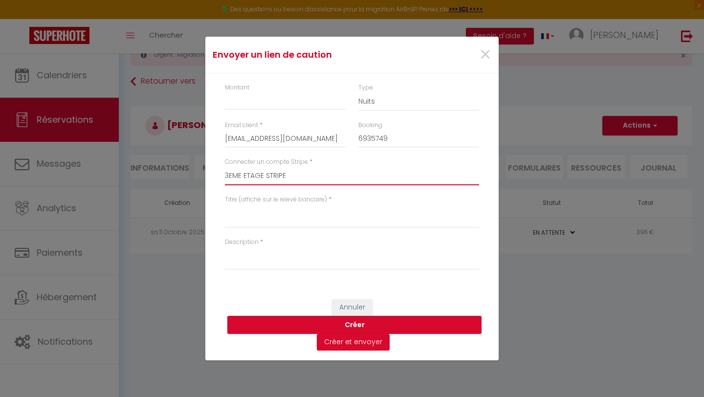
click at [282, 182] on select "3EME ETAGE STRIPE 1ER ETAGE - Logement L'ALSACIENNE - 19 rue d'Ensisheim Mulhou…" at bounding box center [352, 176] width 254 height 19
select select "10169"
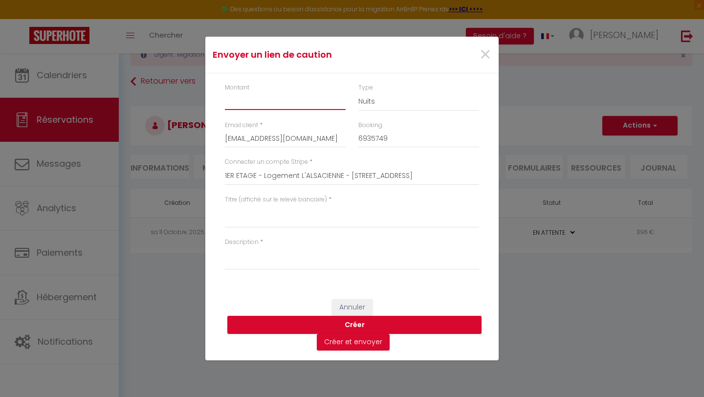
click at [265, 102] on input "Montant" at bounding box center [285, 101] width 121 height 18
type input """
type input "300"
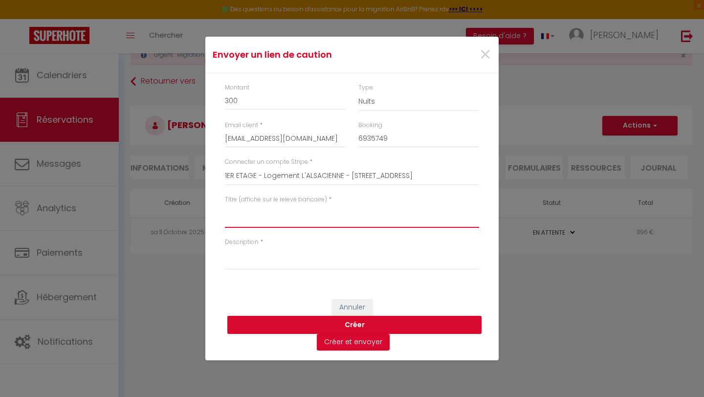
click at [254, 218] on textarea "Titre (affiché sur le relevé bancaire)" at bounding box center [352, 215] width 254 height 23
type textarea "c"
drag, startPoint x: 351, startPoint y: 213, endPoint x: 359, endPoint y: 213, distance: 8.8
click at [351, 213] on textarea "Caution pour votre séjour du 12 au 19;10;2025" at bounding box center [352, 215] width 254 height 23
click at [386, 210] on textarea "Caution pour votre séjour du 12 au 19.10;2025" at bounding box center [352, 215] width 254 height 23
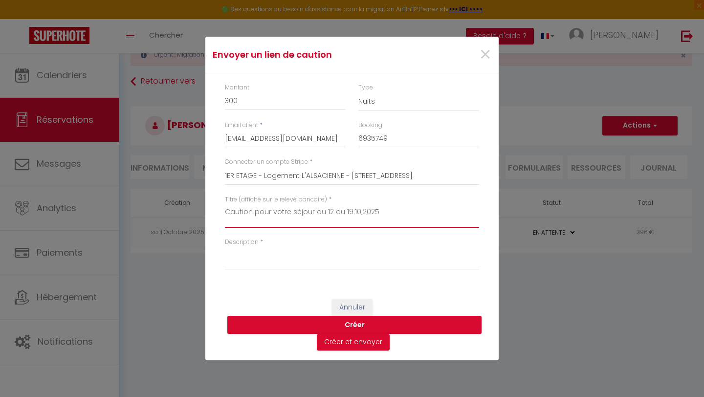
type textarea "Caution pour votre séjour du 12 au 19.10;2025"
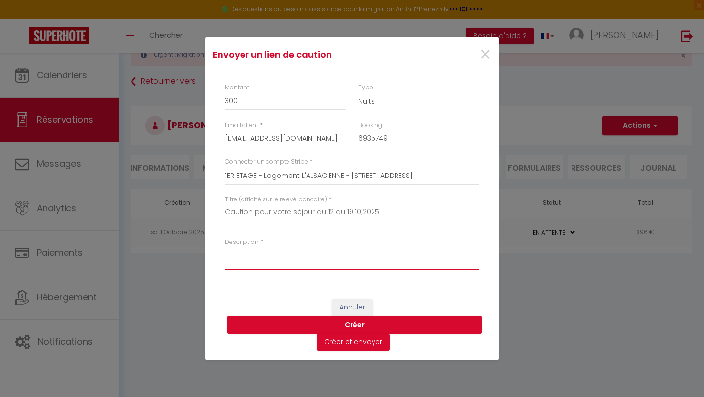
click at [276, 256] on textarea "Description" at bounding box center [352, 257] width 254 height 23
type textarea "Ne sera pas encaissé, il s'agit d'une empreinte bancaire qui sera libéré à la f…"
click at [352, 326] on button "Créer" at bounding box center [354, 325] width 254 height 19
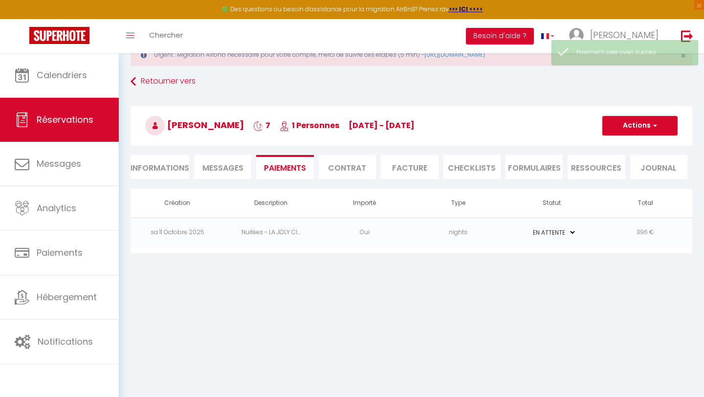
select select "0"
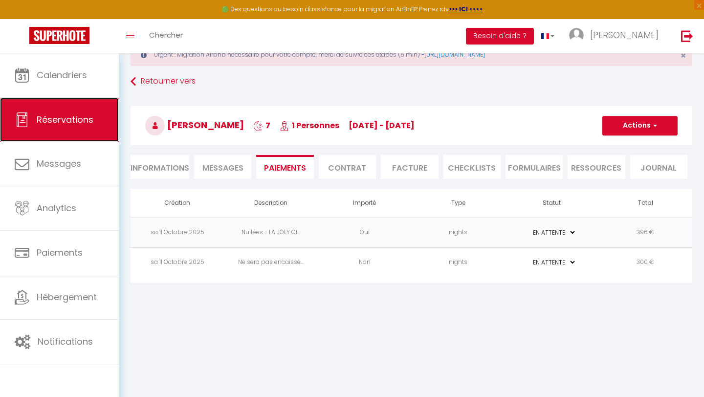
click at [51, 121] on span "Réservations" at bounding box center [65, 119] width 57 height 12
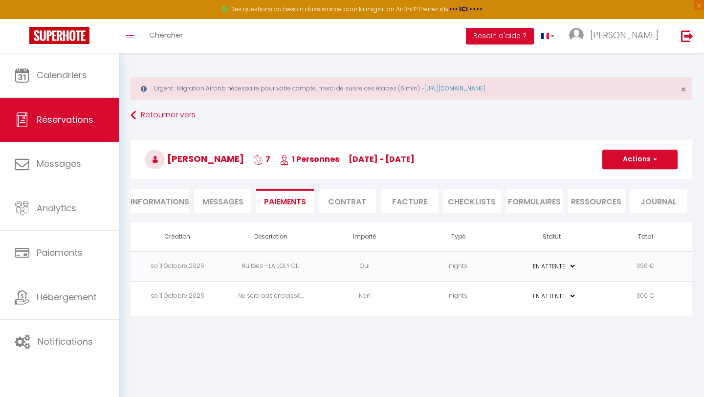
select select "not_cancelled"
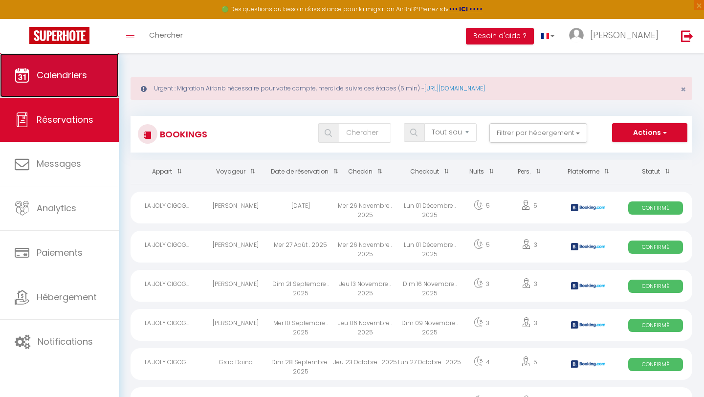
click at [66, 80] on span "Calendriers" at bounding box center [62, 75] width 50 height 12
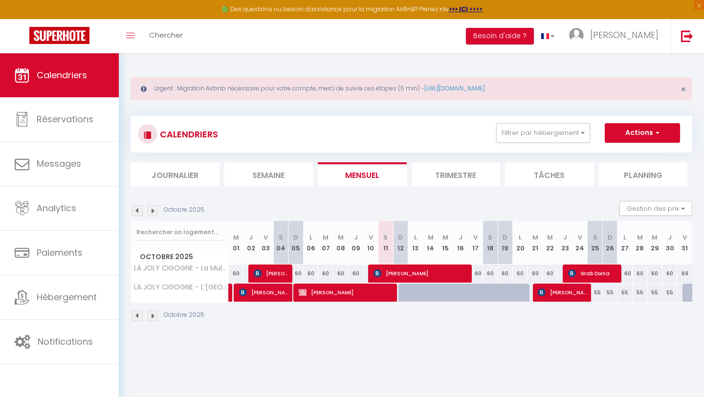
click at [513, 296] on div at bounding box center [520, 293] width 15 height 19
type input "55"
type input "Lun 20 Octobre 2025"
type input "Mar 21 Octobre 2025"
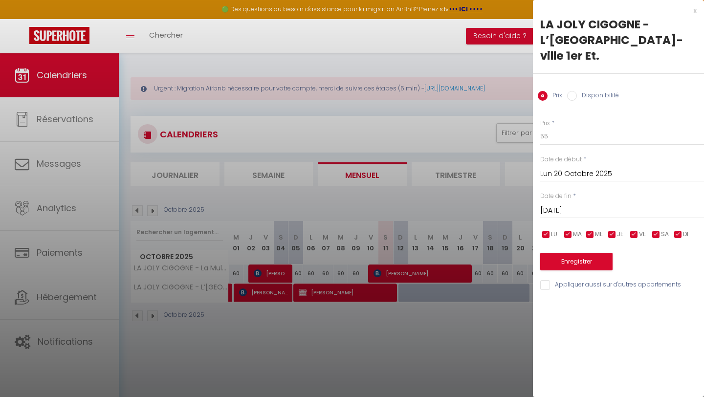
click at [551, 172] on input "Lun 20 Octobre 2025" at bounding box center [622, 174] width 164 height 13
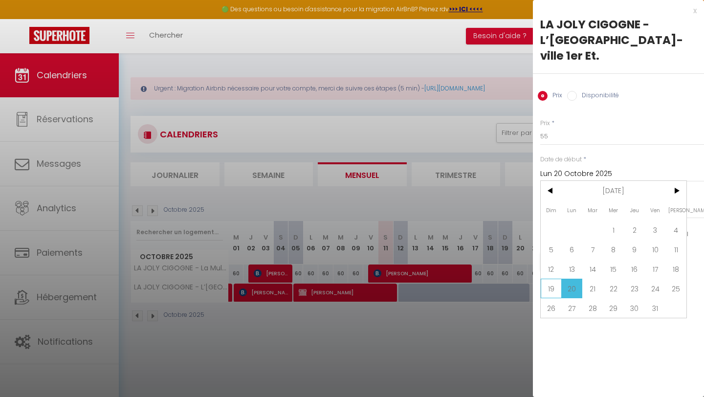
click at [556, 290] on span "19" at bounding box center [551, 289] width 21 height 20
type input "Dim 19 Octobre 2025"
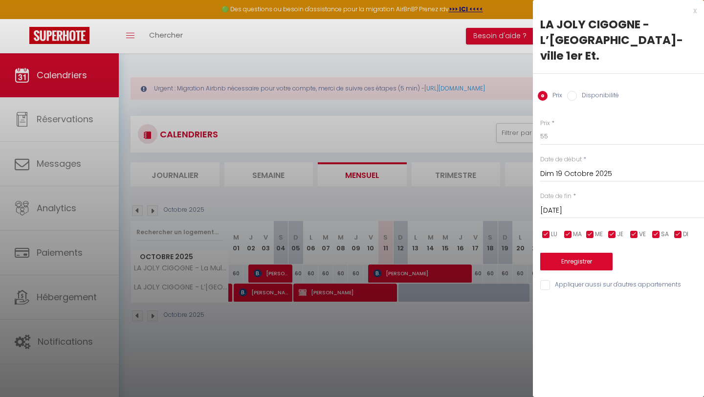
click at [573, 211] on input "Mar 21 Octobre 2025" at bounding box center [622, 210] width 164 height 13
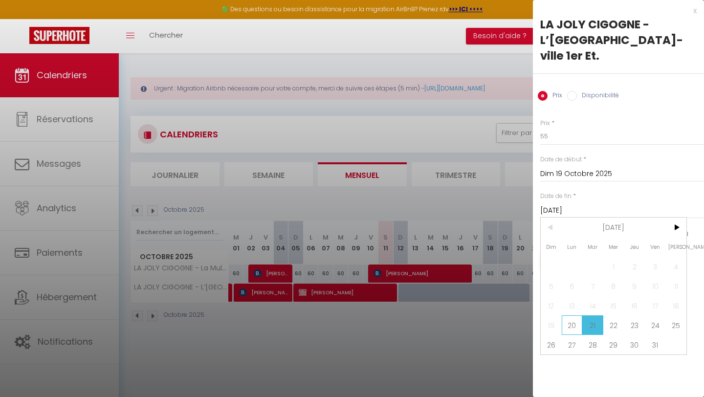
click at [576, 327] on span "20" at bounding box center [572, 325] width 21 height 20
type input "Lun 20 Octobre 2025"
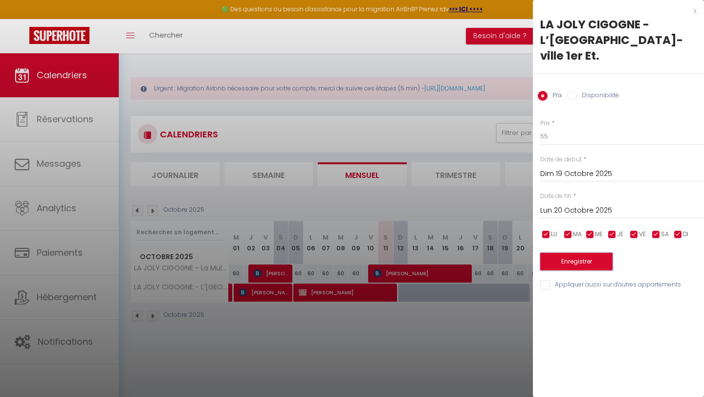
click at [579, 258] on button "Enregistrer" at bounding box center [576, 262] width 72 height 18
